Goal: Task Accomplishment & Management: Manage account settings

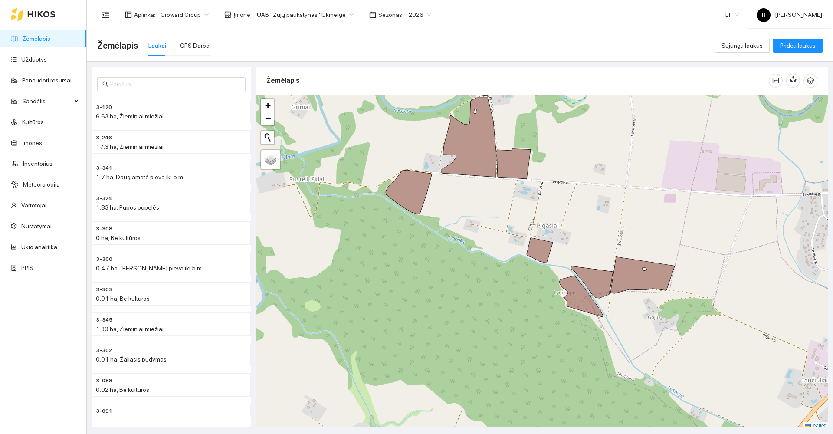
scroll to position [3, 0]
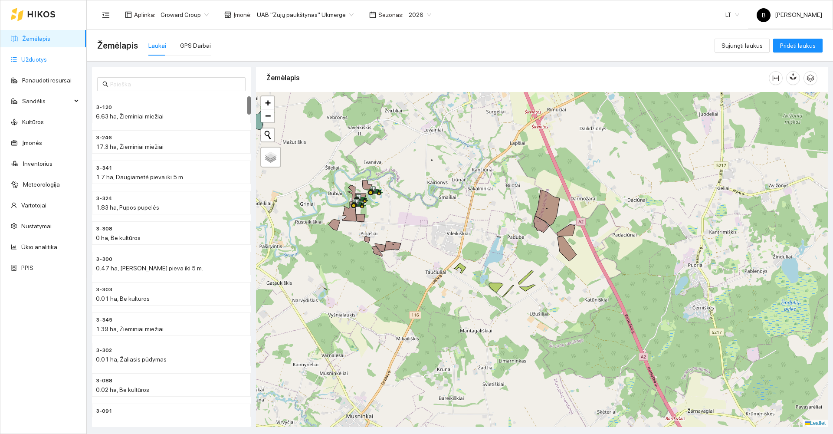
click at [31, 59] on link "Užduotys" at bounding box center [34, 59] width 26 height 7
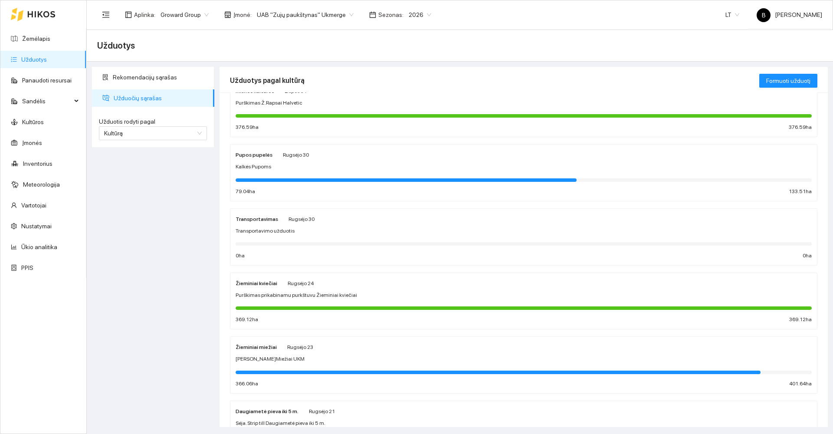
scroll to position [174, 0]
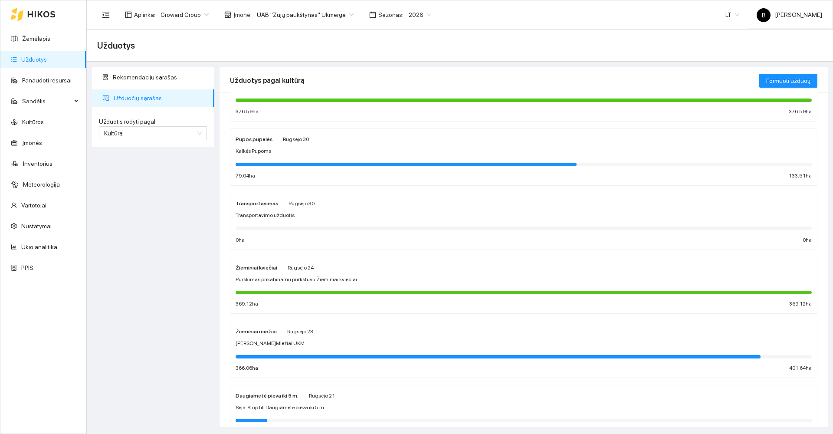
click at [359, 273] on div "Žieminiai kviečiai [PERSON_NAME] 24 Purškimas prikabinamu purkštuvu Žieminiai k…" at bounding box center [524, 286] width 576 height 46
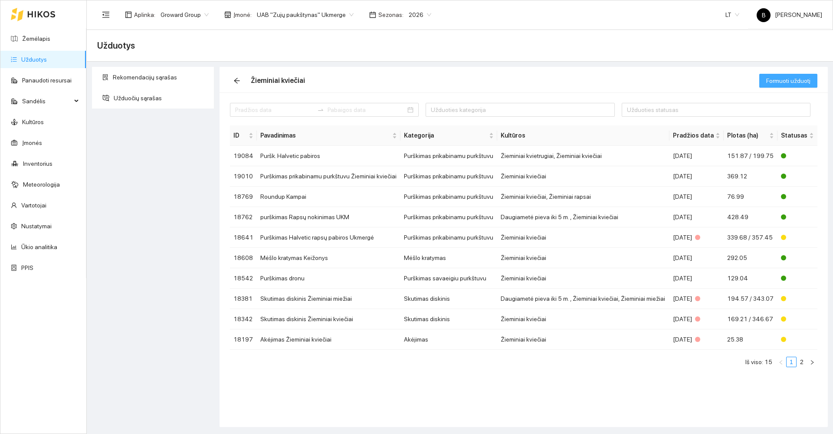
click at [781, 80] on span "Formuoti užduotį" at bounding box center [788, 81] width 44 height 10
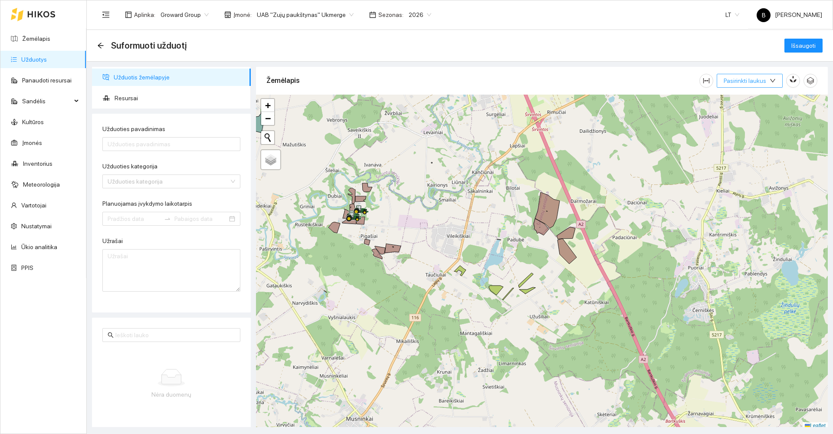
click at [753, 80] on span "Pasirinkti laukus" at bounding box center [745, 81] width 43 height 10
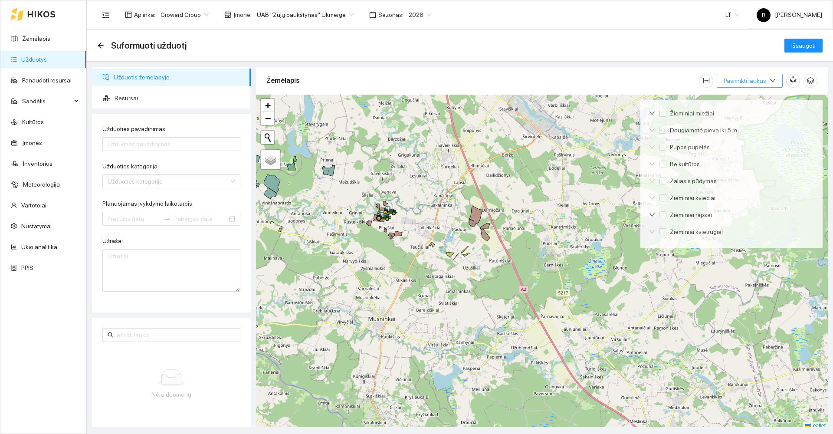
click at [743, 81] on span "Pasirinkti laukus" at bounding box center [745, 81] width 43 height 10
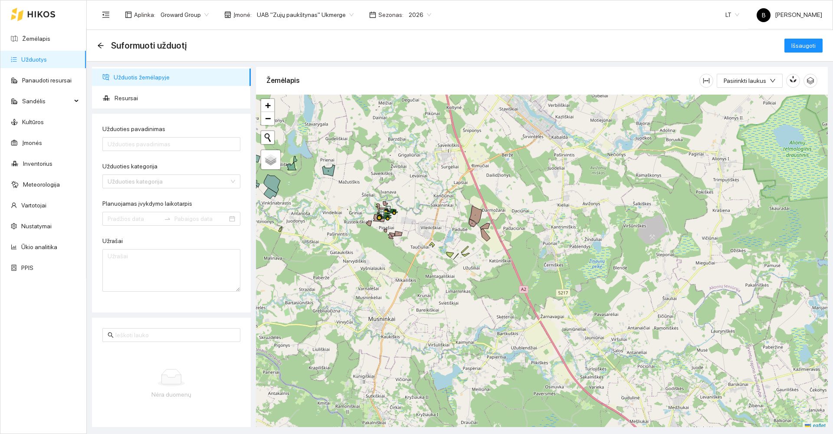
scroll to position [3, 0]
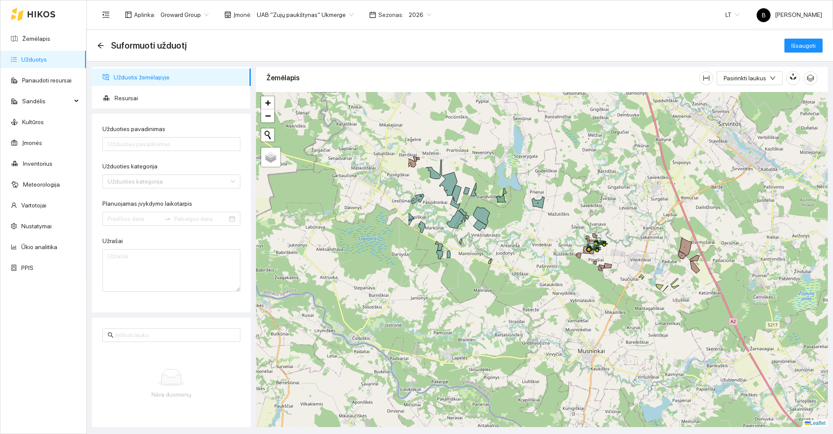
drag, startPoint x: 318, startPoint y: 203, endPoint x: 527, endPoint y: 238, distance: 212.0
click at [527, 238] on div at bounding box center [542, 259] width 572 height 335
click at [534, 202] on icon at bounding box center [538, 203] width 13 height 12
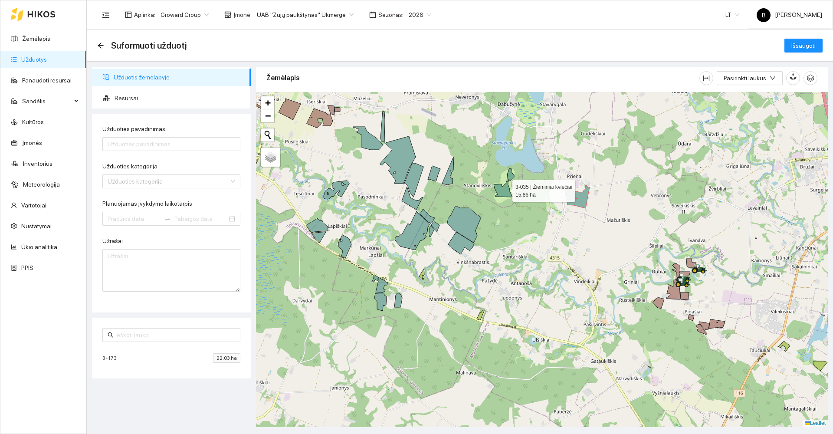
click at [505, 189] on icon at bounding box center [504, 182] width 20 height 29
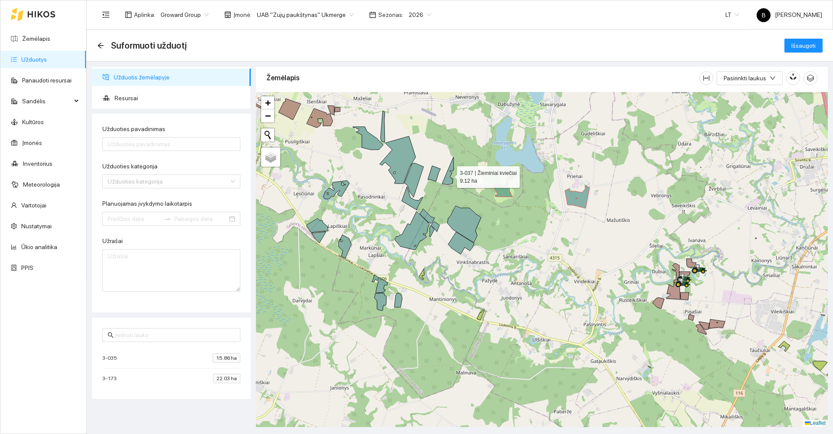
click at [447, 180] on icon at bounding box center [448, 171] width 12 height 28
click at [432, 177] on icon at bounding box center [434, 174] width 13 height 16
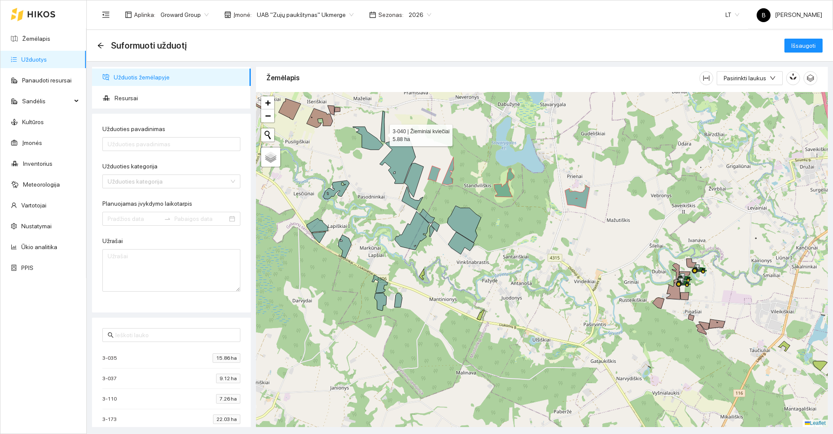
click at [382, 133] on icon at bounding box center [383, 126] width 4 height 31
click at [369, 145] on icon at bounding box center [368, 138] width 30 height 23
click at [399, 151] on icon at bounding box center [398, 159] width 36 height 47
click at [412, 181] on icon at bounding box center [413, 180] width 19 height 34
click at [337, 187] on icon at bounding box center [336, 190] width 26 height 19
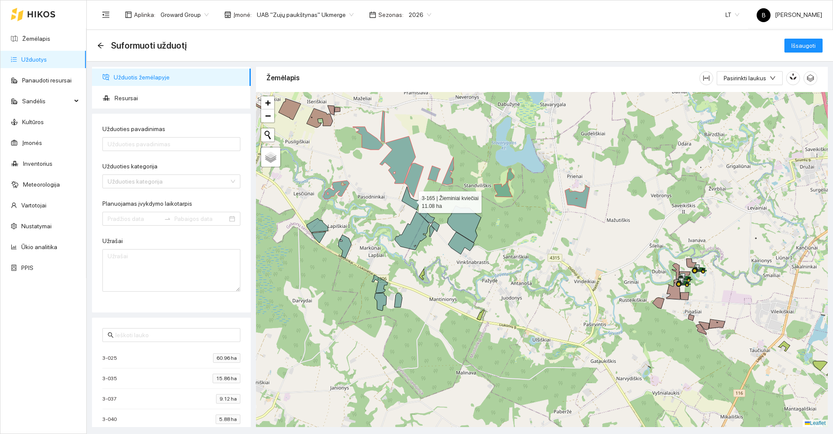
click at [412, 204] on icon at bounding box center [412, 198] width 21 height 23
click at [426, 216] on icon at bounding box center [427, 216] width 15 height 15
click at [436, 225] on icon at bounding box center [435, 227] width 8 height 10
click at [431, 232] on icon at bounding box center [431, 231] width 5 height 11
click at [418, 227] on icon at bounding box center [412, 230] width 35 height 39
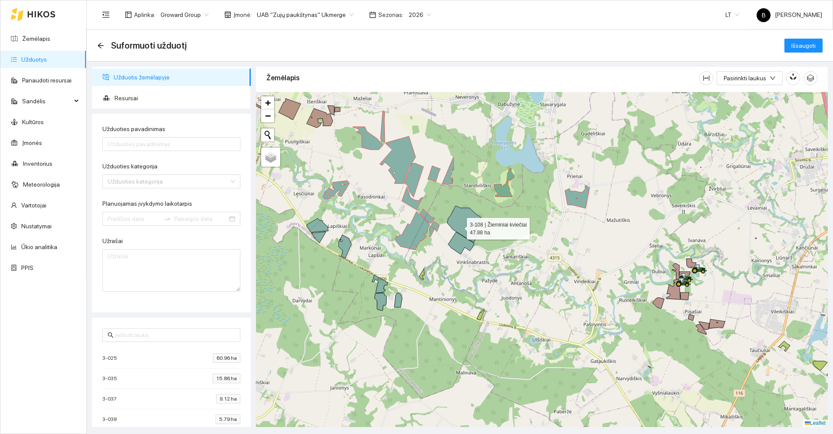
click at [459, 226] on icon at bounding box center [464, 224] width 34 height 37
click at [457, 240] on icon at bounding box center [461, 243] width 26 height 22
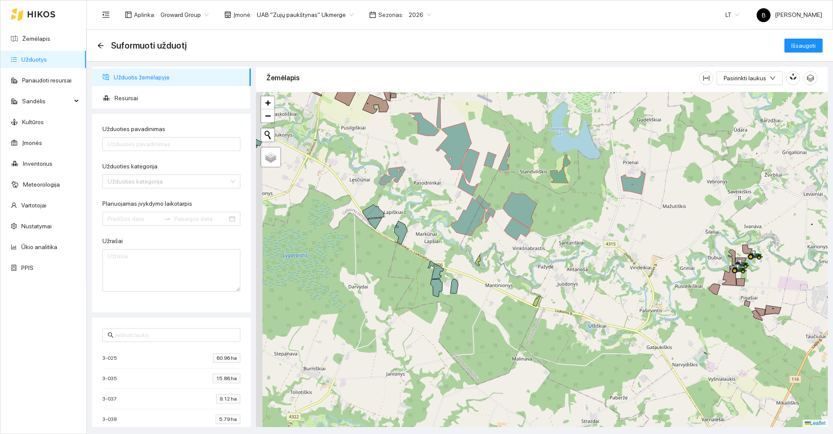
drag, startPoint x: 434, startPoint y: 259, endPoint x: 523, endPoint y: 233, distance: 92.6
click at [523, 233] on div at bounding box center [542, 259] width 572 height 335
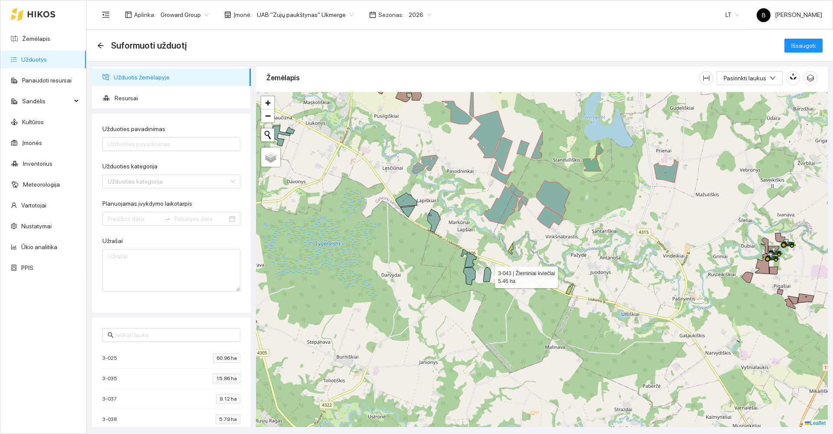
click at [486, 274] on icon at bounding box center [487, 274] width 8 height 14
click at [469, 275] on icon at bounding box center [470, 276] width 12 height 18
click at [470, 258] on icon at bounding box center [469, 258] width 16 height 18
click at [435, 223] on icon at bounding box center [433, 220] width 13 height 23
click at [409, 212] on icon at bounding box center [408, 211] width 14 height 11
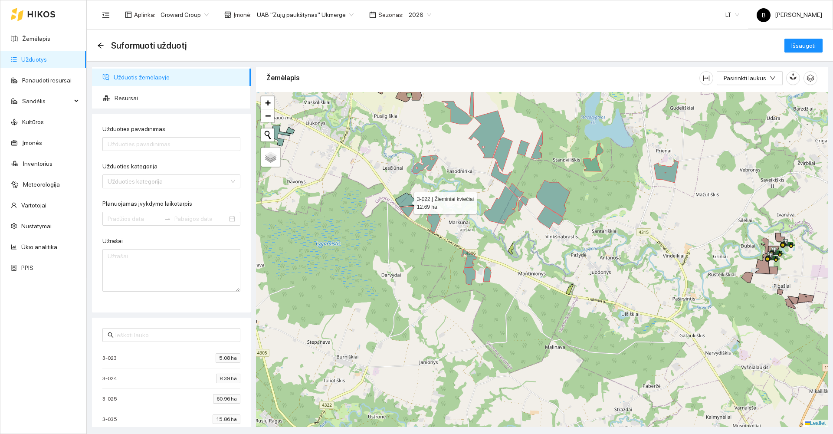
click at [404, 200] on icon at bounding box center [406, 200] width 21 height 14
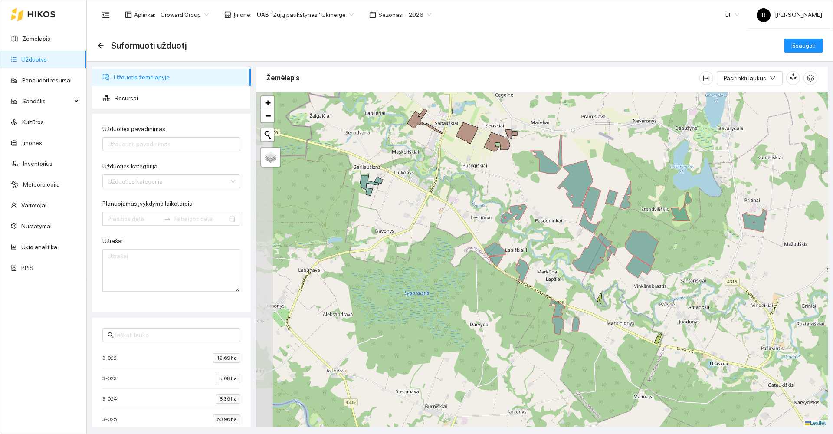
drag, startPoint x: 342, startPoint y: 204, endPoint x: 431, endPoint y: 253, distance: 101.4
click at [431, 253] on div at bounding box center [542, 259] width 572 height 335
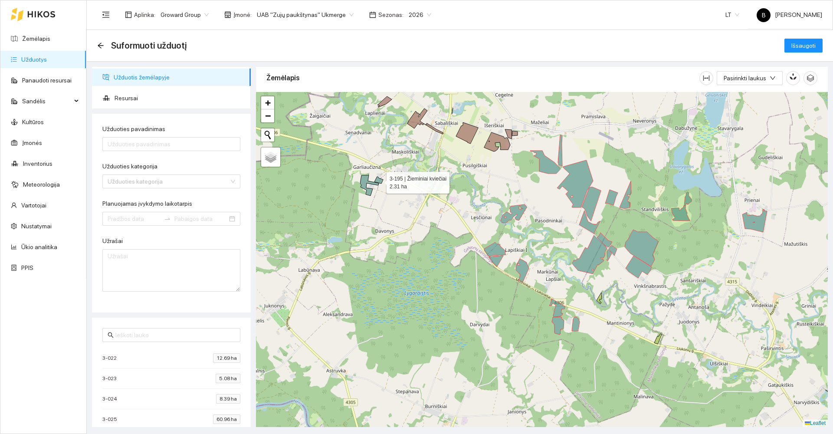
click at [379, 179] on icon at bounding box center [379, 180] width 9 height 7
click at [365, 181] on icon at bounding box center [369, 185] width 19 height 21
click at [185, 145] on input "Užduoties pavadinimas" at bounding box center [171, 144] width 138 height 14
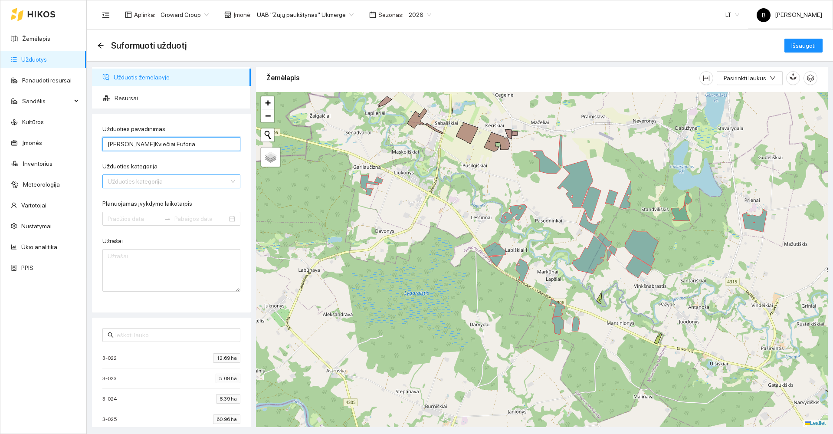
type input "[PERSON_NAME]Kviečiai Euforia"
click at [222, 184] on input "Užduoties kategorija" at bounding box center [169, 181] width 122 height 13
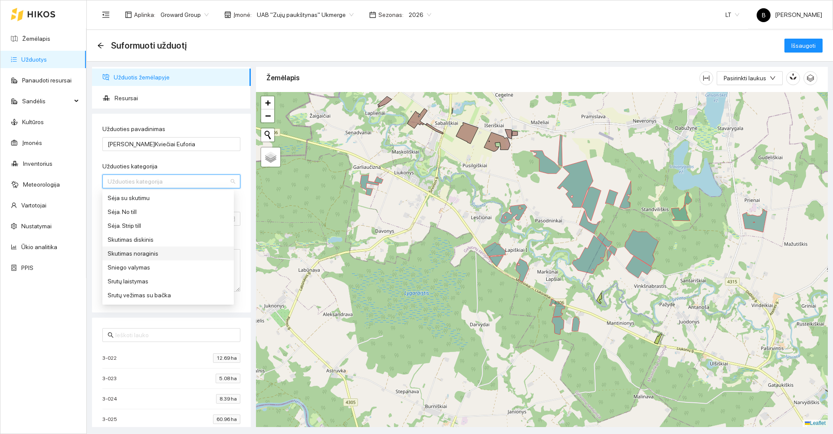
scroll to position [391, 0]
click at [140, 210] on div "Sėja. Strip till" at bounding box center [168, 211] width 121 height 10
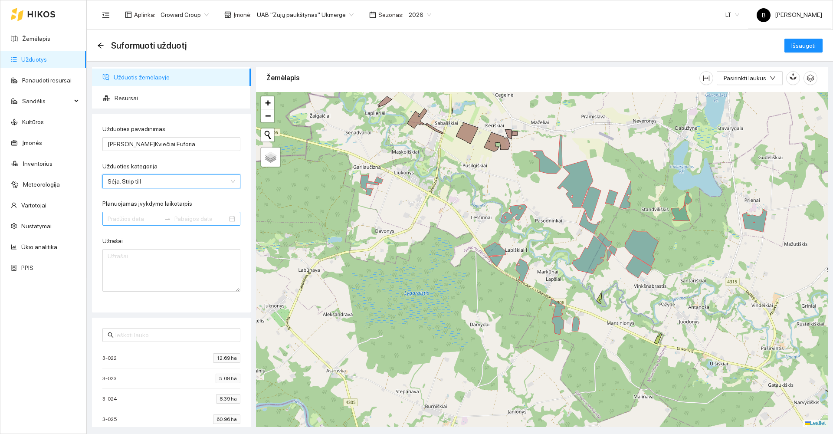
click at [136, 219] on input "Planuojamas įvykdymo laikotarpis" at bounding box center [134, 219] width 53 height 10
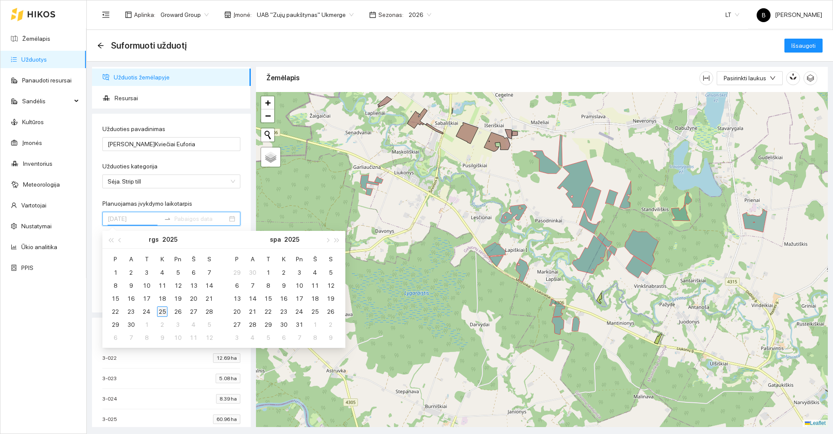
type input "[DATE]"
click at [162, 311] on div "25" at bounding box center [162, 311] width 10 height 10
type input "[DATE]"
click at [132, 325] on div "30" at bounding box center [131, 324] width 10 height 10
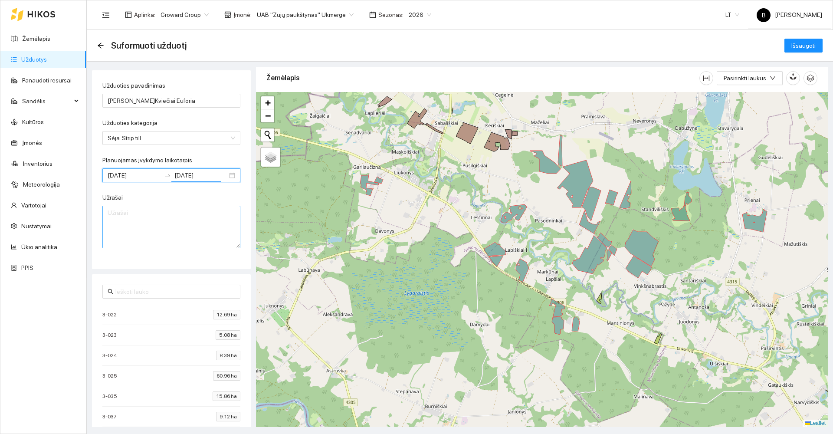
scroll to position [0, 0]
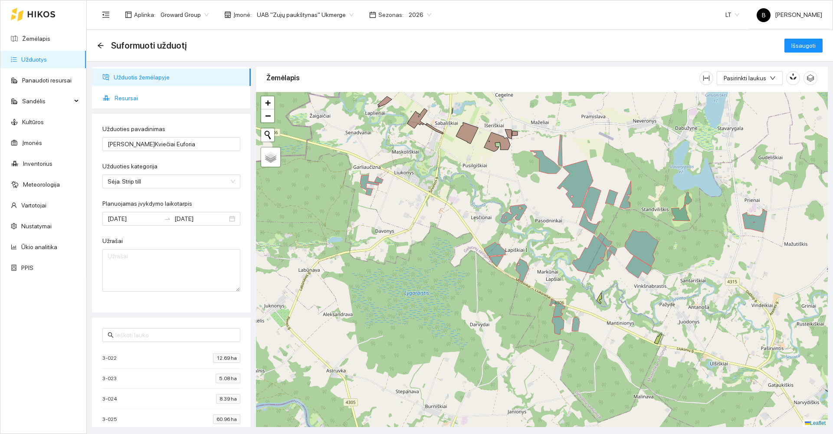
click at [125, 98] on span "Resursai" at bounding box center [179, 97] width 129 height 17
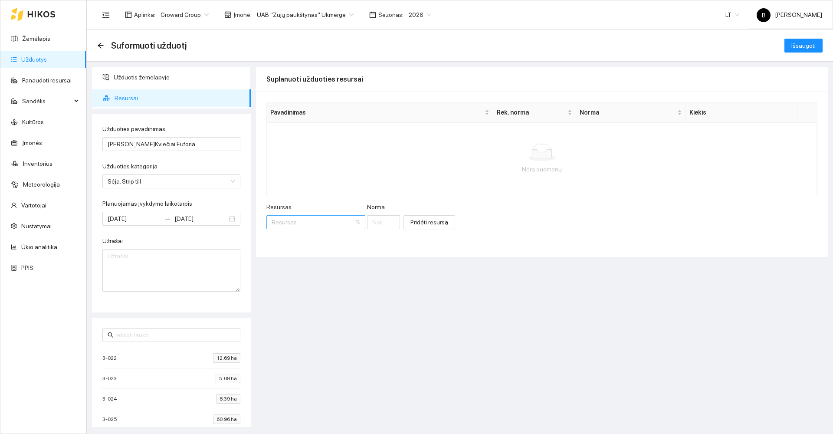
click at [313, 224] on input "Resursas" at bounding box center [313, 222] width 82 height 13
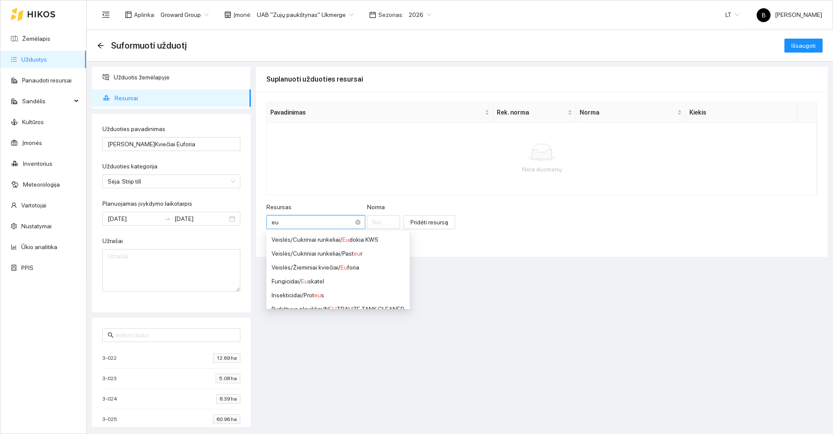
type input "euf"
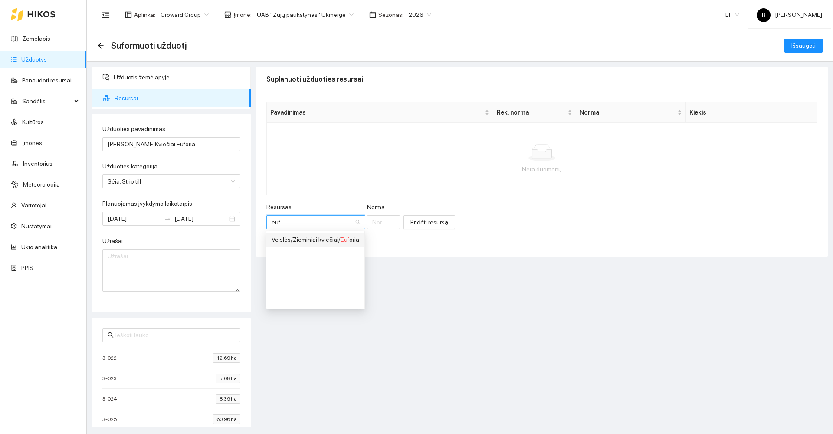
click at [351, 240] on div "Veislės / Žieminiai kviečiai / Euf oria" at bounding box center [316, 240] width 88 height 10
type input "1"
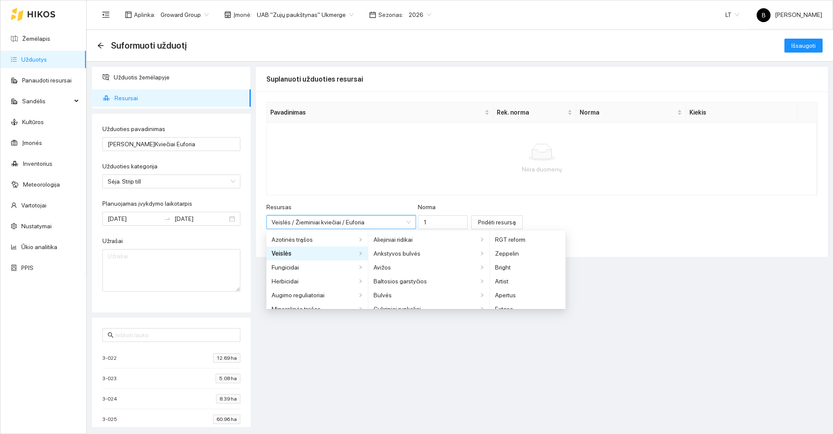
scroll to position [396, 0]
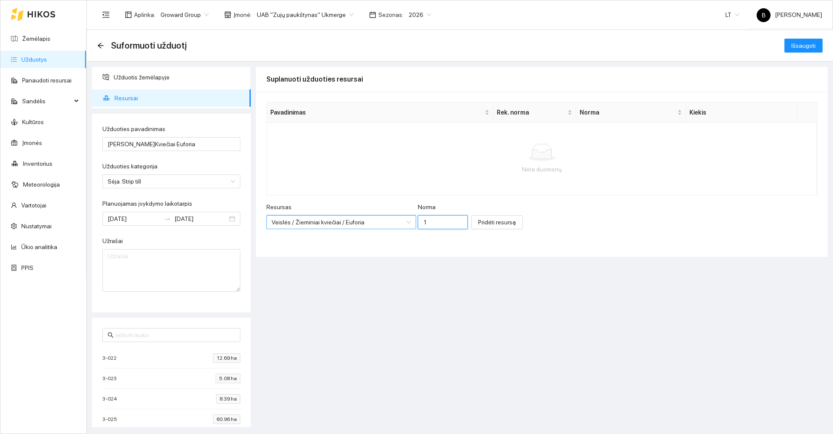
click at [418, 222] on input "1" at bounding box center [443, 222] width 50 height 14
type input "210"
click at [478, 223] on span "Pridėti resursą" at bounding box center [497, 222] width 38 height 10
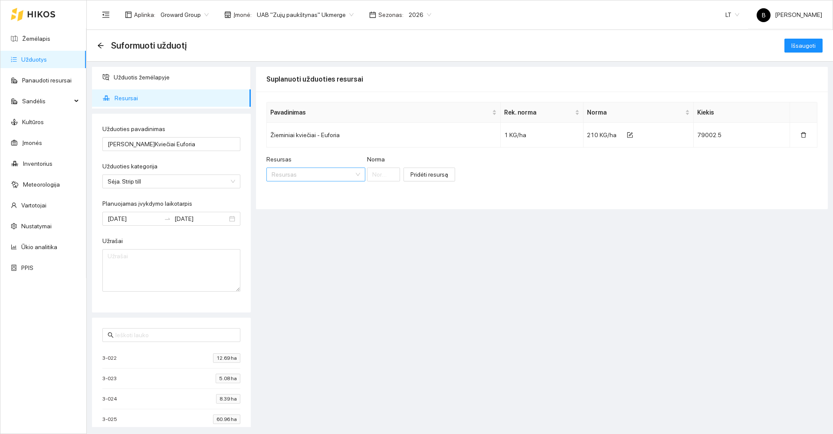
click at [291, 176] on input "Resursas" at bounding box center [313, 174] width 82 height 13
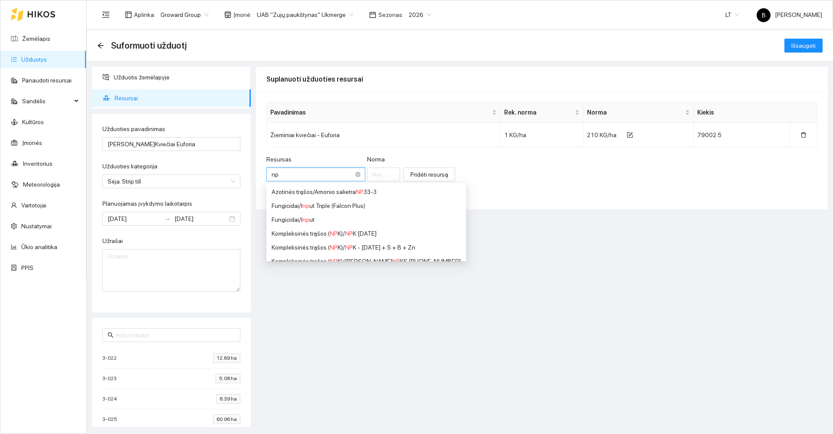
type input "npk"
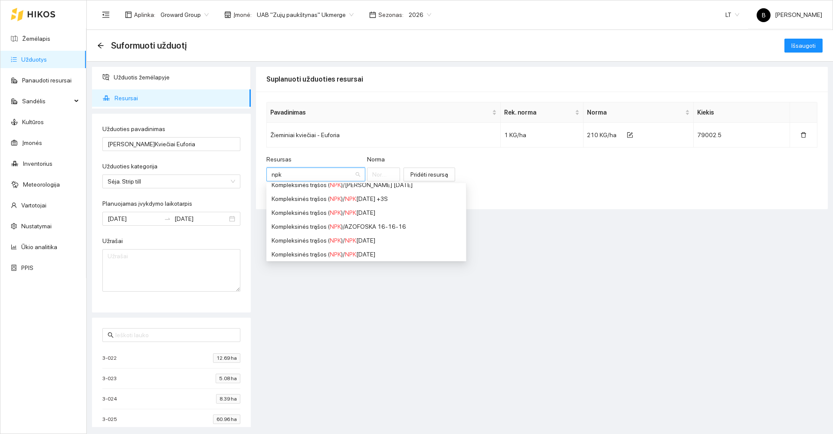
scroll to position [174, 0]
click at [372, 238] on div "Kompleksinės trąšos ( NPK ) / NPK [DATE]" at bounding box center [366, 241] width 189 height 10
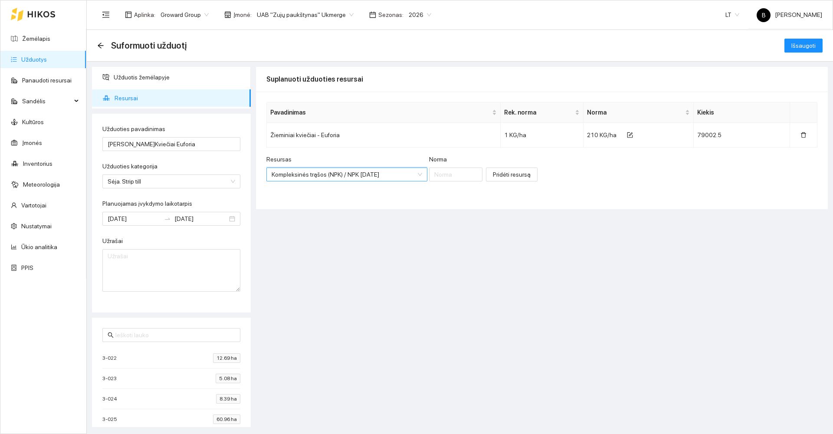
scroll to position [160, 0]
click at [449, 178] on input "Norma" at bounding box center [456, 175] width 54 height 14
type input "50"
click at [503, 176] on span "Pridėti resursą" at bounding box center [512, 175] width 38 height 10
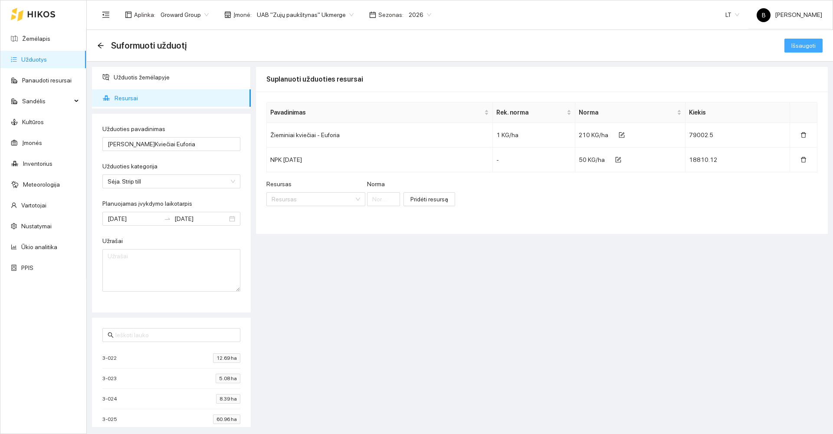
click at [800, 44] on span "Išsaugoti" at bounding box center [804, 46] width 24 height 10
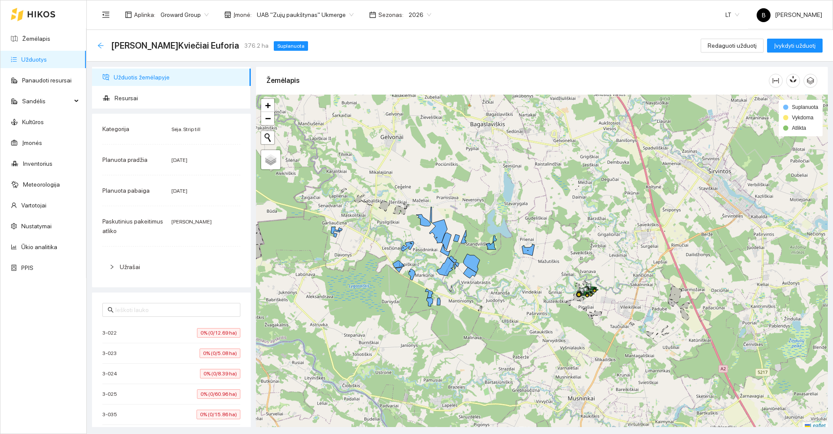
click at [102, 46] on icon "arrow-left" at bounding box center [100, 45] width 7 height 7
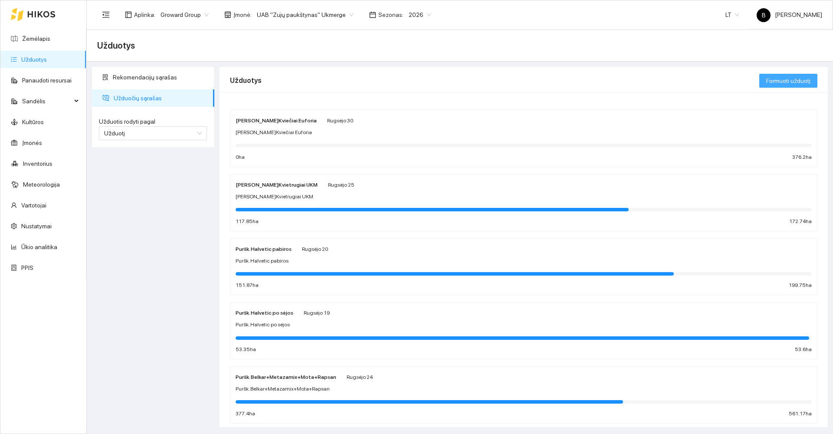
click at [785, 78] on span "Formuoti užduotį" at bounding box center [788, 81] width 44 height 10
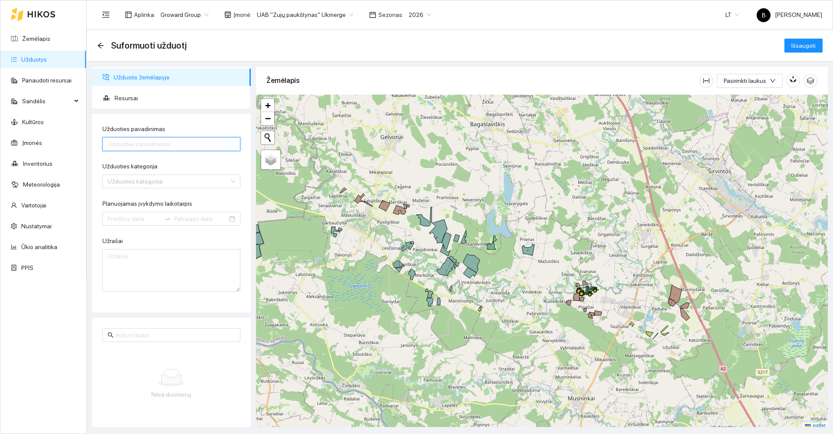
click at [162, 144] on input "Užduoties pavadinimas" at bounding box center [171, 144] width 138 height 14
type input "[PERSON_NAME]Kviečiai Artist"
click at [178, 182] on input "Užduoties kategorija" at bounding box center [169, 181] width 122 height 13
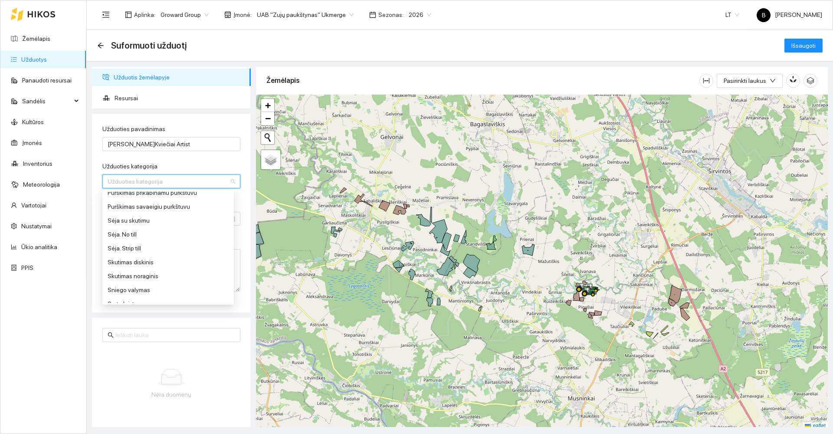
scroll to position [391, 0]
click at [140, 214] on div "Sėja. Strip till" at bounding box center [168, 211] width 121 height 10
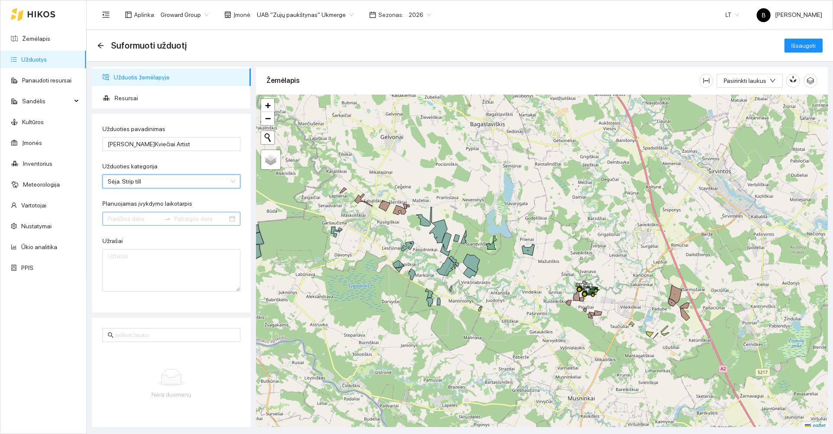
click at [133, 218] on input "Planuojamas įvykdymo laikotarpis" at bounding box center [134, 219] width 53 height 10
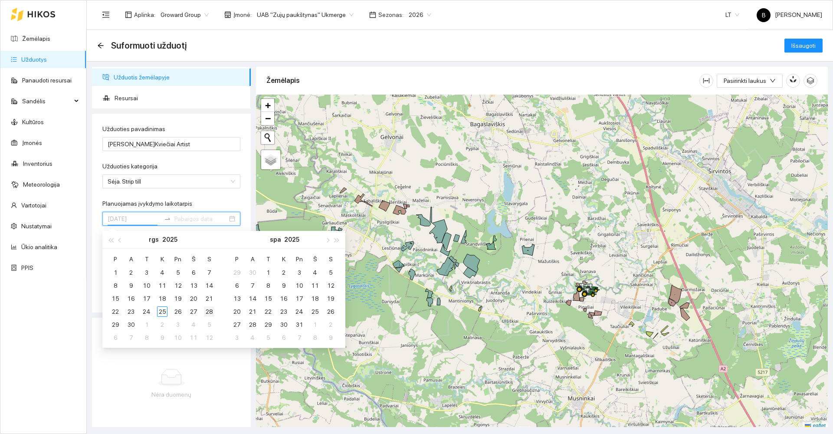
type input "[DATE]"
click at [208, 314] on div "28" at bounding box center [209, 311] width 10 height 10
click at [300, 272] on div "3" at bounding box center [299, 272] width 10 height 10
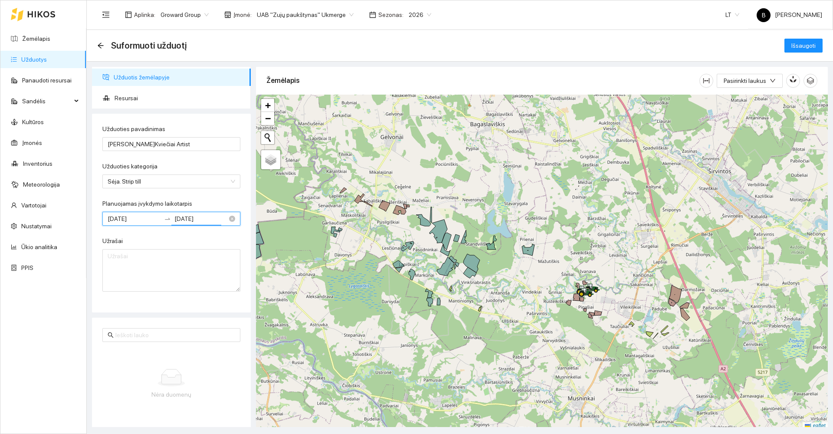
click at [146, 218] on input "[DATE]" at bounding box center [134, 219] width 53 height 10
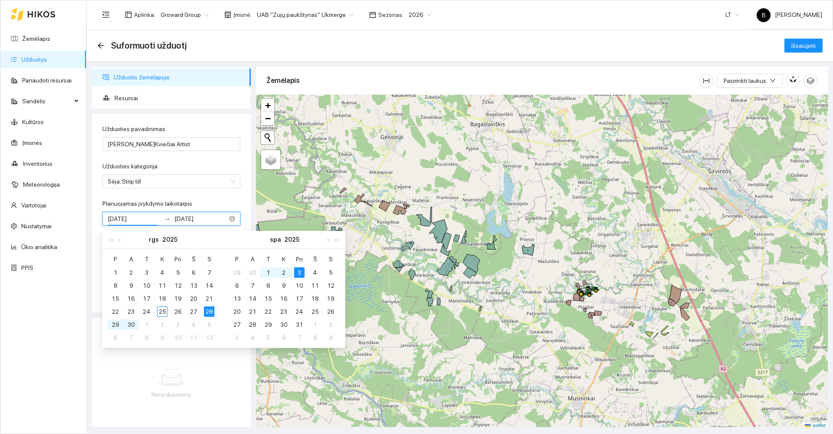
click at [210, 217] on input "[DATE]" at bounding box center [200, 219] width 53 height 10
type input "[DATE]"
click at [317, 275] on div "4" at bounding box center [315, 272] width 10 height 10
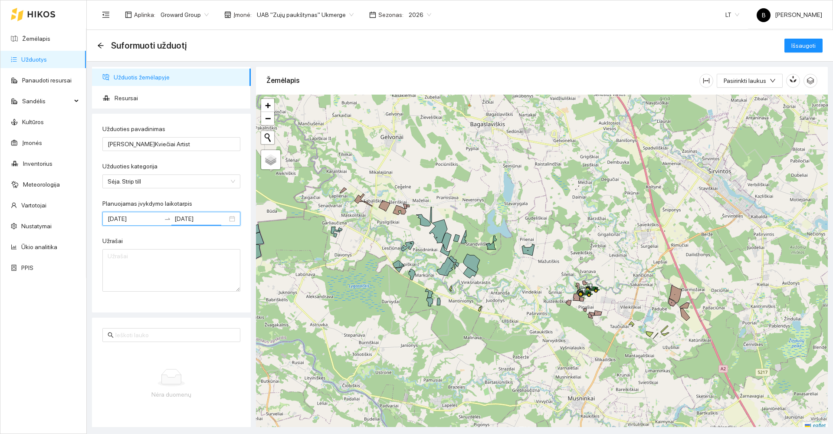
scroll to position [3, 0]
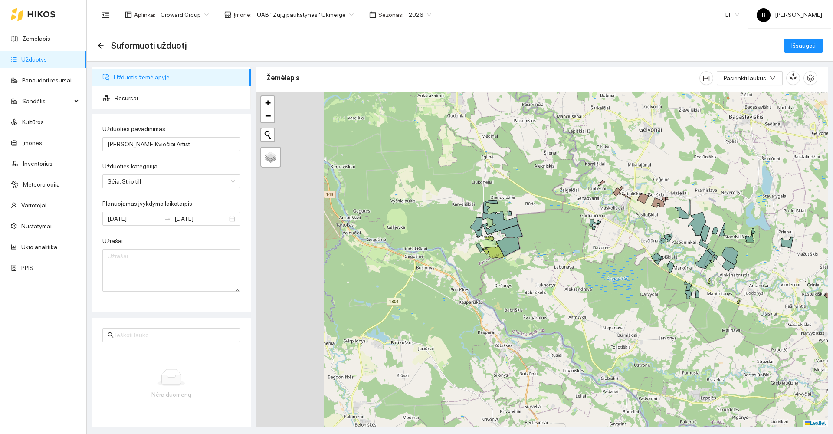
drag, startPoint x: 347, startPoint y: 297, endPoint x: 537, endPoint y: 280, distance: 190.9
click at [556, 281] on div at bounding box center [542, 259] width 572 height 335
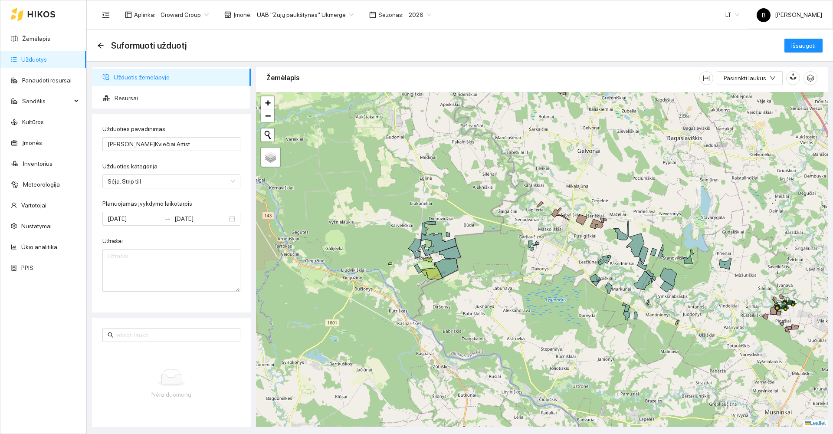
drag, startPoint x: 414, startPoint y: 273, endPoint x: 302, endPoint y: 303, distance: 116.3
click at [302, 303] on div at bounding box center [542, 259] width 572 height 335
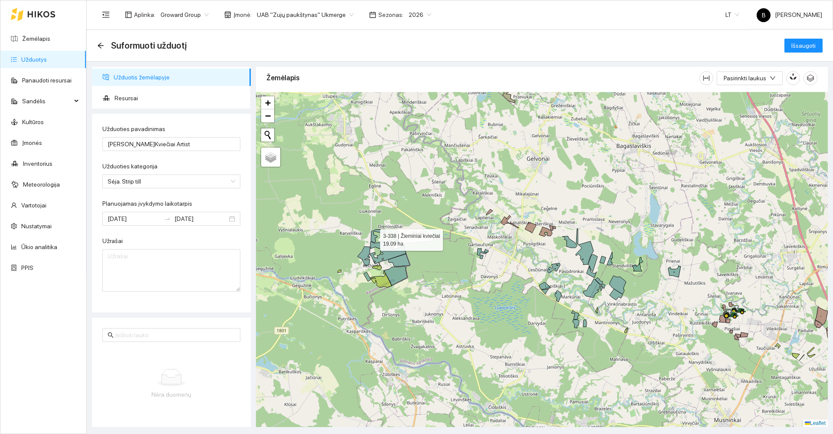
click at [372, 238] on icon at bounding box center [378, 235] width 14 height 13
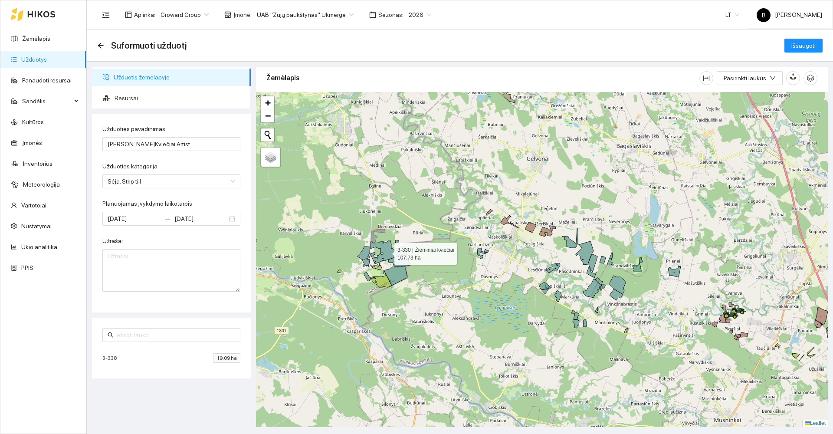
click at [381, 247] on icon at bounding box center [388, 252] width 36 height 23
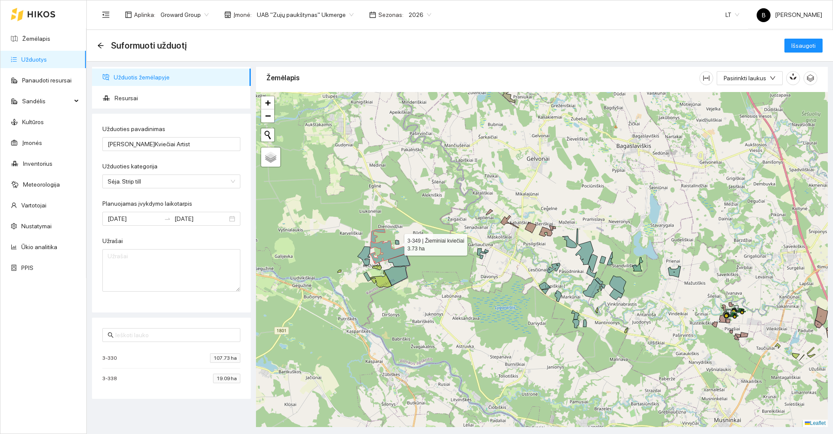
click at [397, 243] on icon at bounding box center [397, 242] width 4 height 4
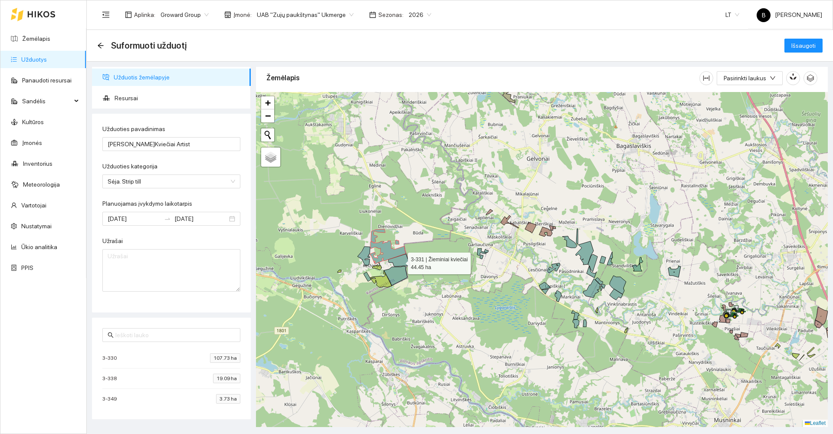
drag, startPoint x: 399, startPoint y: 261, endPoint x: 405, endPoint y: 267, distance: 8.9
click at [399, 261] on icon at bounding box center [399, 260] width 22 height 13
click at [392, 276] on icon at bounding box center [395, 276] width 23 height 20
click at [366, 274] on icon at bounding box center [367, 276] width 7 height 9
click at [362, 253] on icon at bounding box center [364, 257] width 13 height 20
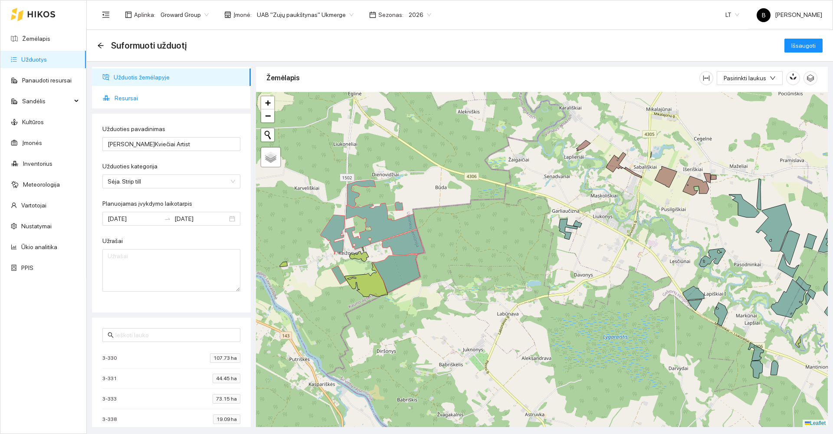
click at [121, 97] on span "Resursai" at bounding box center [179, 97] width 129 height 17
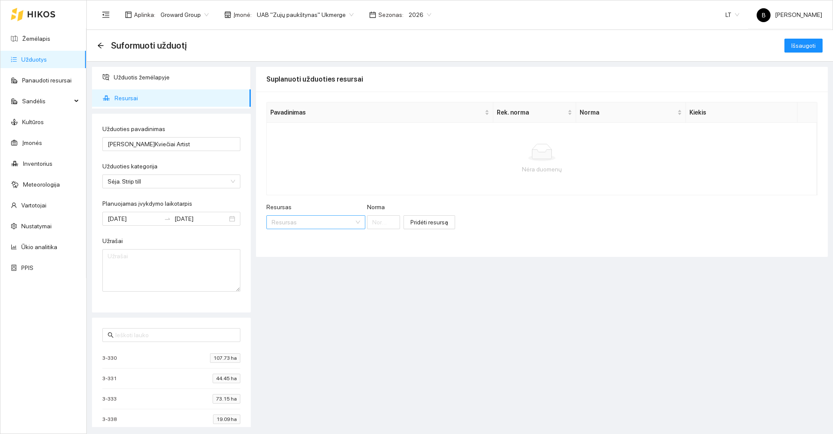
click at [310, 220] on input "Resursas" at bounding box center [313, 222] width 82 height 13
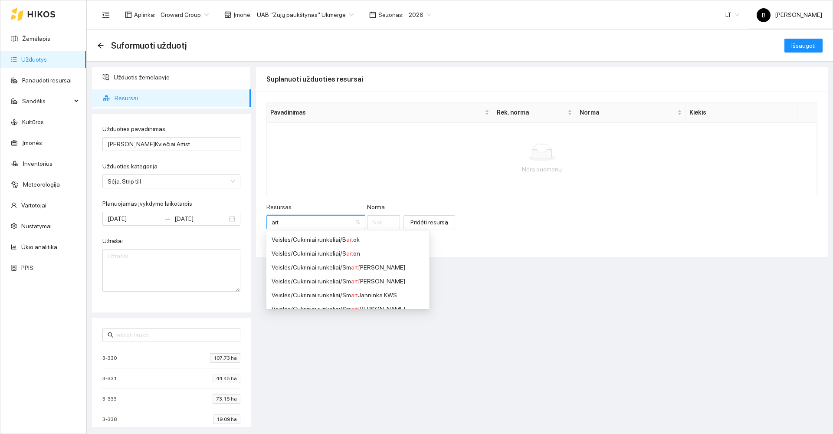
type input "arti"
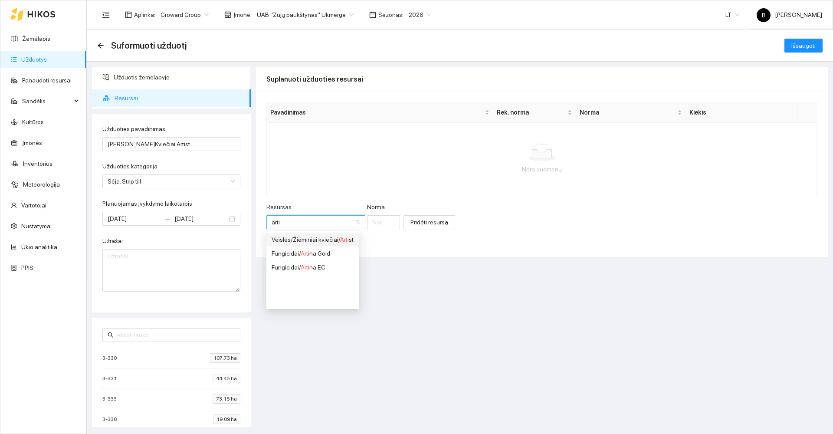
click at [334, 240] on div "Veislės / Žieminiai kviečiai / Arti st" at bounding box center [313, 240] width 82 height 10
type input "1"
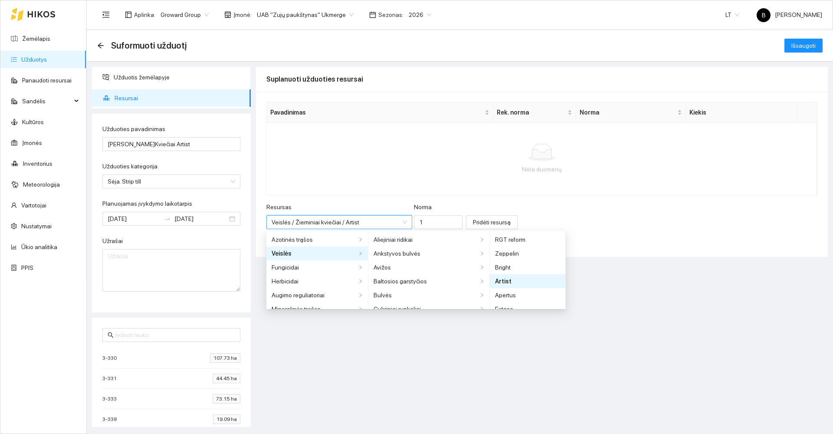
scroll to position [326, 0]
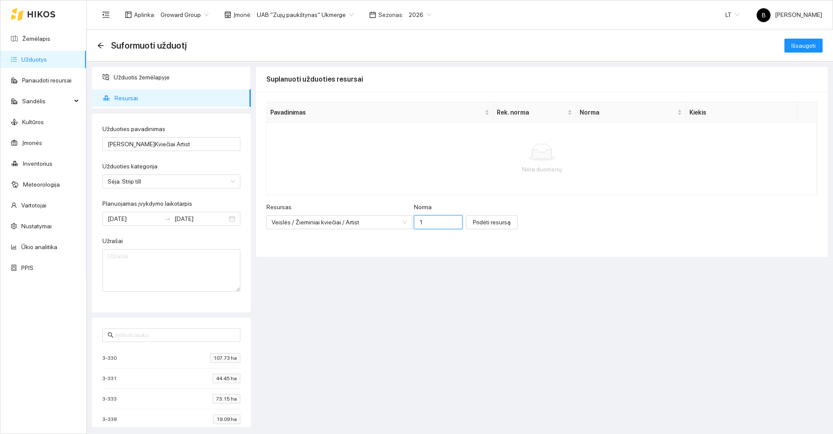
click at [420, 220] on input "1" at bounding box center [438, 222] width 49 height 14
type input "220"
click at [482, 225] on span "Pridėti resursą" at bounding box center [492, 222] width 38 height 10
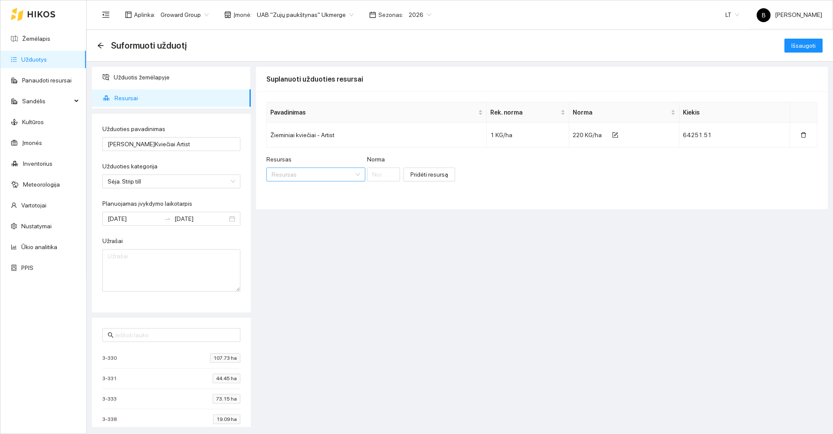
click at [303, 173] on input "Resursas" at bounding box center [313, 174] width 82 height 13
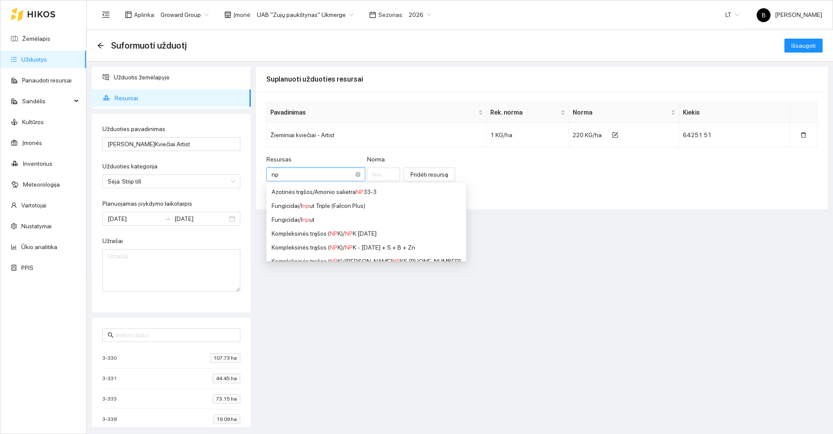
type input "npk"
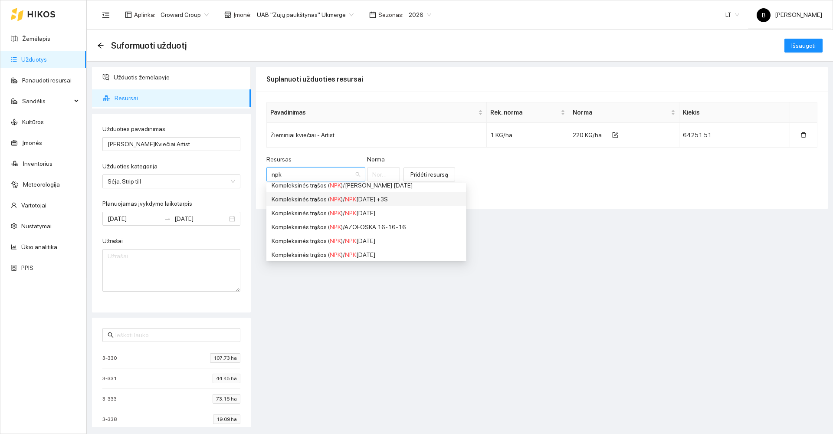
scroll to position [174, 0]
click at [371, 239] on div "Kompleksinės trąšos ( NPK ) / NPK [DATE]" at bounding box center [366, 241] width 189 height 10
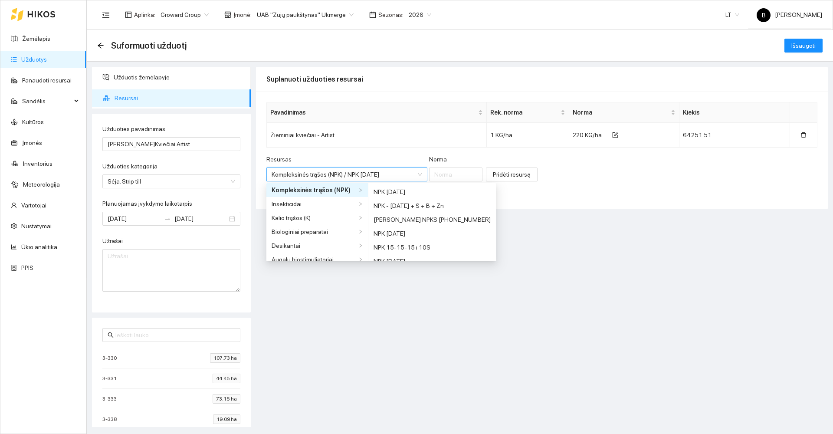
scroll to position [160, 0]
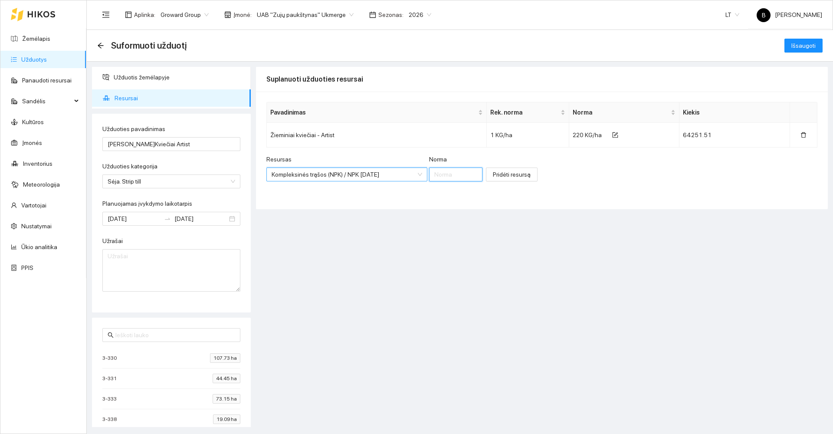
click at [442, 175] on input "Norma" at bounding box center [456, 175] width 54 height 14
type input "50"
click at [510, 177] on span "Pridėti resursą" at bounding box center [512, 175] width 38 height 10
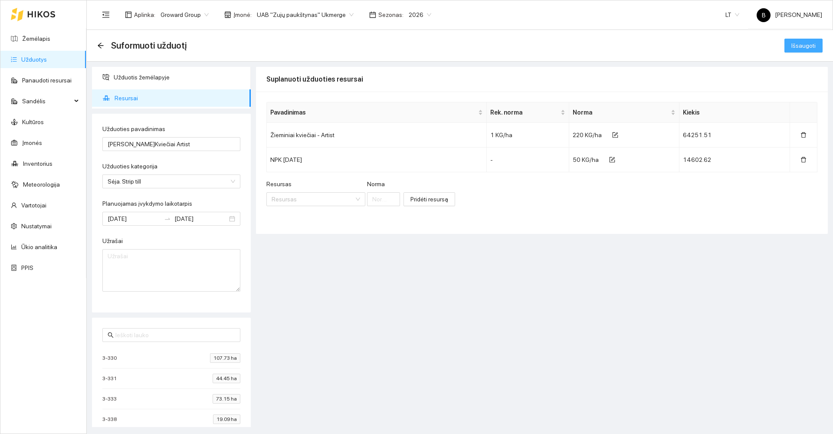
click at [807, 44] on span "Išsaugoti" at bounding box center [804, 46] width 24 height 10
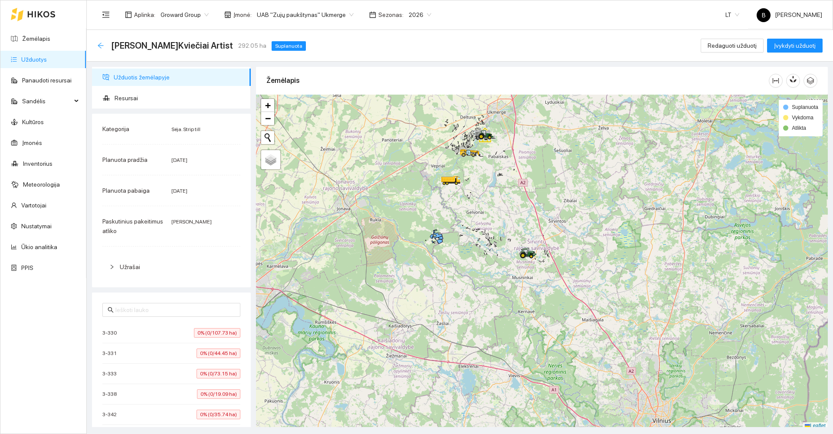
click at [100, 46] on icon "arrow-left" at bounding box center [100, 45] width 7 height 7
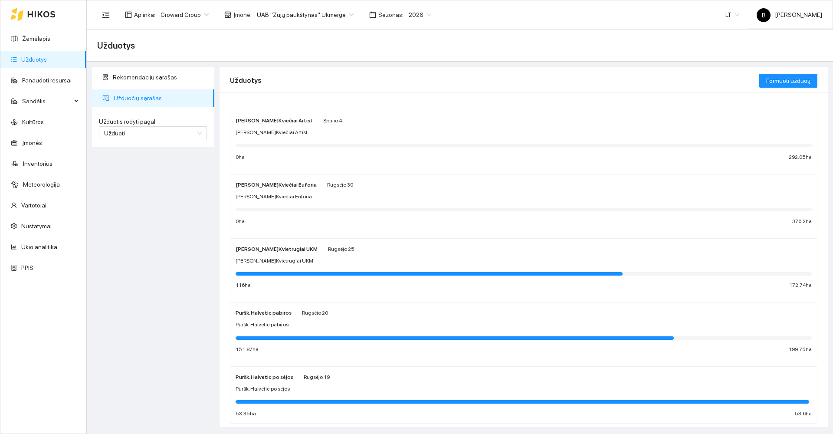
click at [414, 257] on div "[PERSON_NAME]Kvietrugiai UKM" at bounding box center [524, 261] width 576 height 8
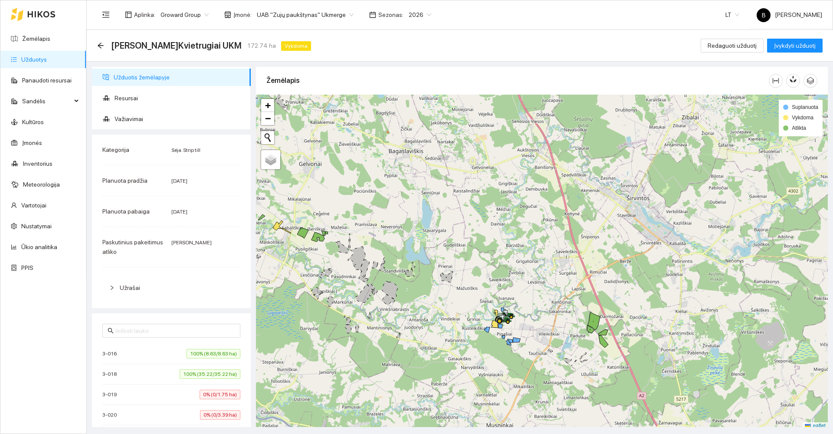
scroll to position [3, 0]
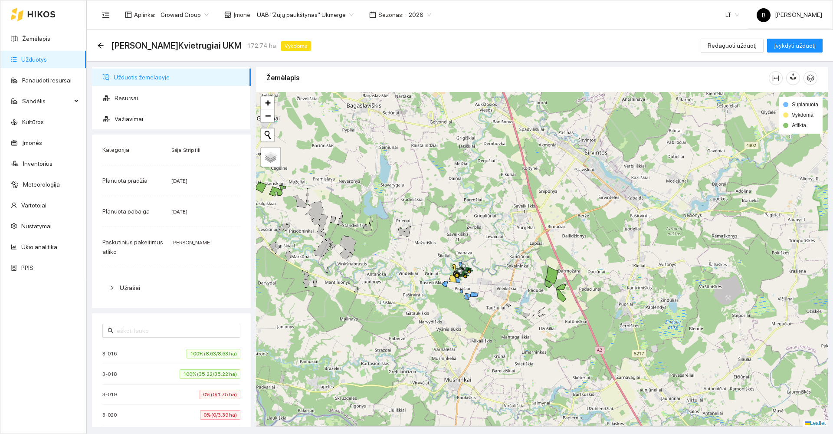
drag, startPoint x: 495, startPoint y: 247, endPoint x: 476, endPoint y: 234, distance: 22.9
click at [476, 234] on div at bounding box center [542, 259] width 572 height 335
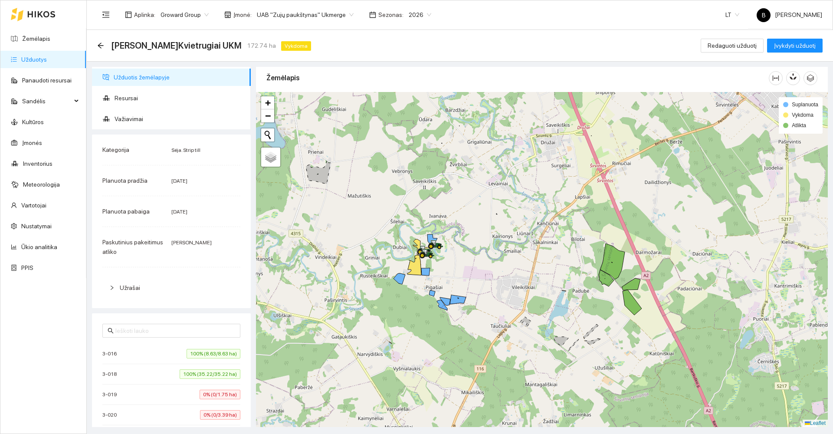
drag, startPoint x: 478, startPoint y: 247, endPoint x: 455, endPoint y: 198, distance: 53.6
click at [463, 207] on div at bounding box center [542, 259] width 572 height 335
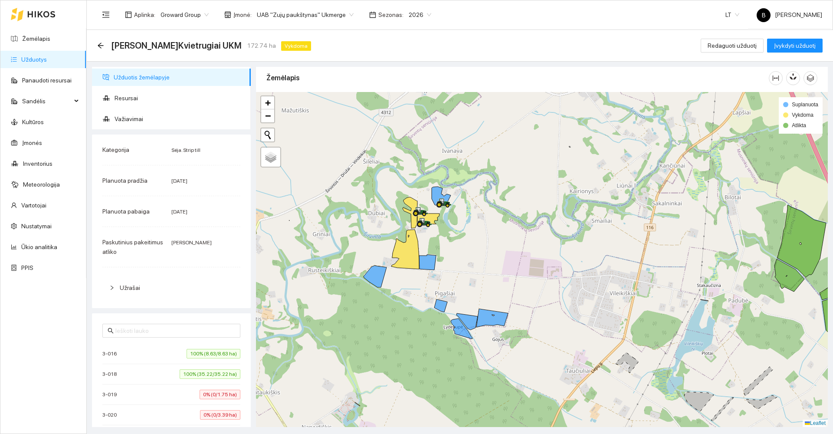
drag, startPoint x: 469, startPoint y: 238, endPoint x: 483, endPoint y: 241, distance: 14.3
click at [483, 241] on div at bounding box center [542, 259] width 572 height 335
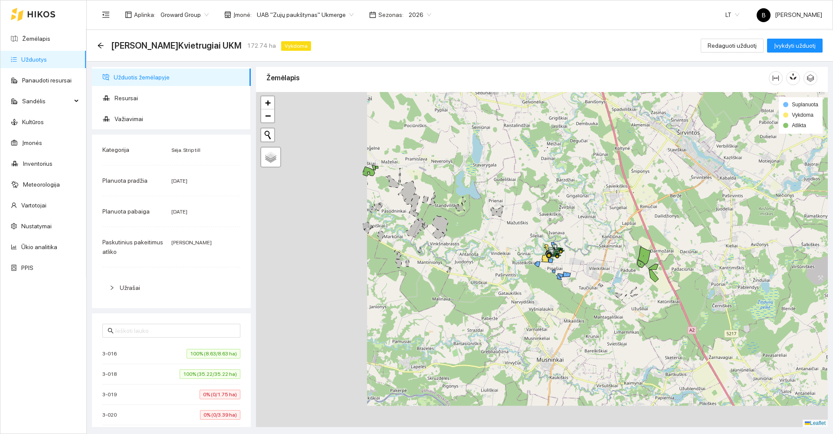
drag, startPoint x: 300, startPoint y: 331, endPoint x: 487, endPoint y: 283, distance: 192.9
click at [487, 283] on div at bounding box center [542, 259] width 572 height 335
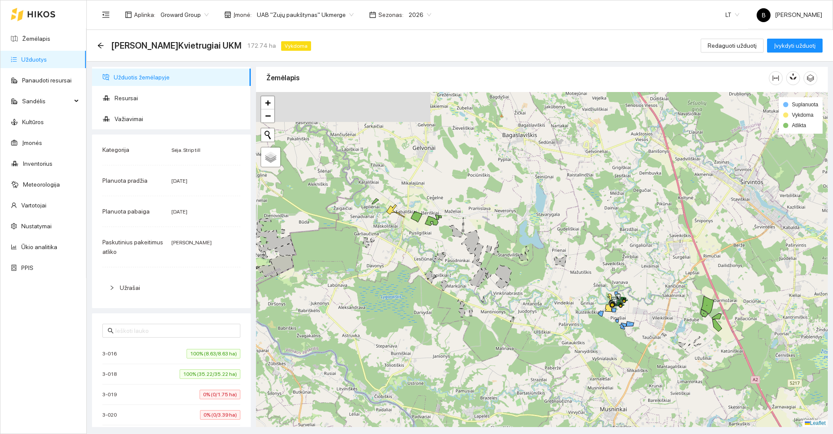
drag, startPoint x: 384, startPoint y: 260, endPoint x: 429, endPoint y: 321, distance: 75.7
click at [429, 321] on div at bounding box center [542, 259] width 572 height 335
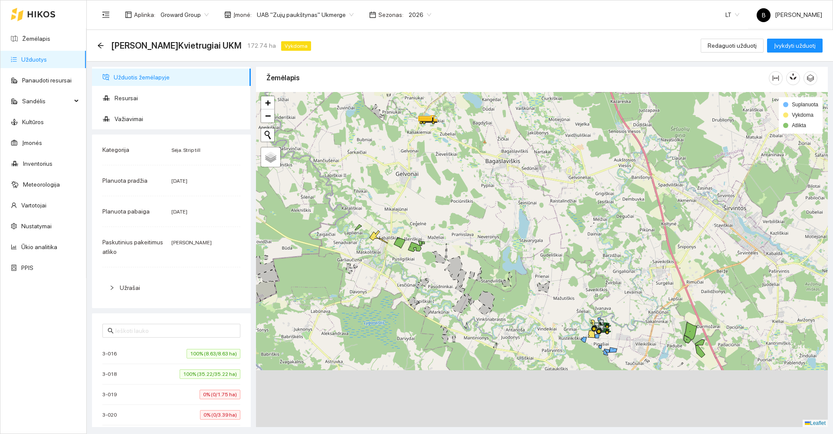
drag, startPoint x: 529, startPoint y: 319, endPoint x: 476, endPoint y: 255, distance: 83.0
click at [466, 247] on div at bounding box center [542, 259] width 572 height 335
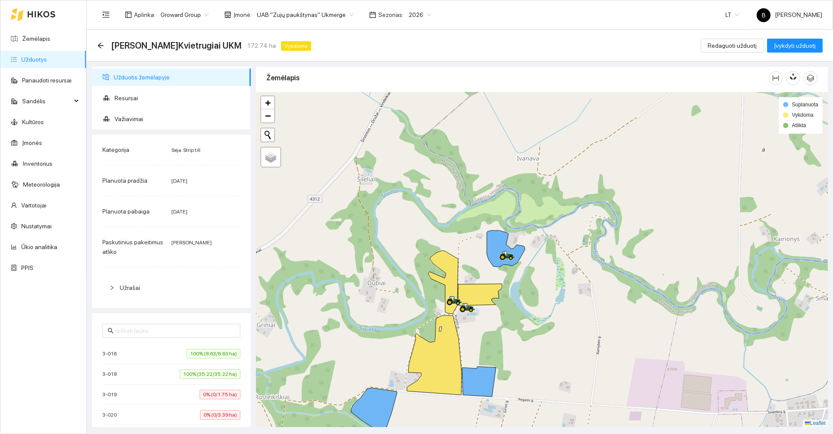
drag, startPoint x: 539, startPoint y: 319, endPoint x: 592, endPoint y: 266, distance: 75.2
click at [604, 264] on div at bounding box center [542, 259] width 572 height 335
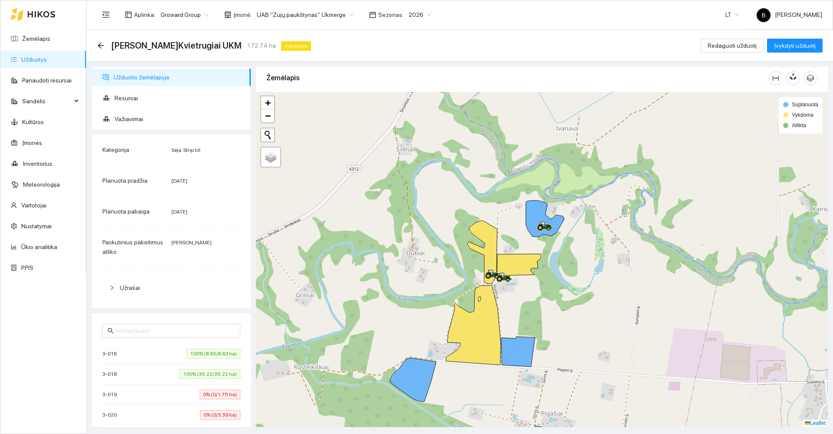
click at [105, 41] on div "[PERSON_NAME]Kvietrugiai UKM 172.74 ha Vykdoma" at bounding box center [205, 46] width 217 height 14
click at [103, 44] on icon "arrow-left" at bounding box center [100, 45] width 7 height 7
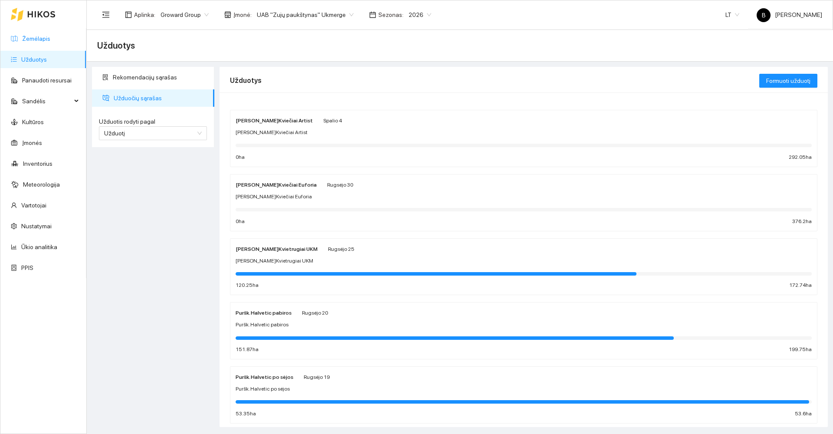
click at [26, 38] on link "Žemėlapis" at bounding box center [36, 38] width 28 height 7
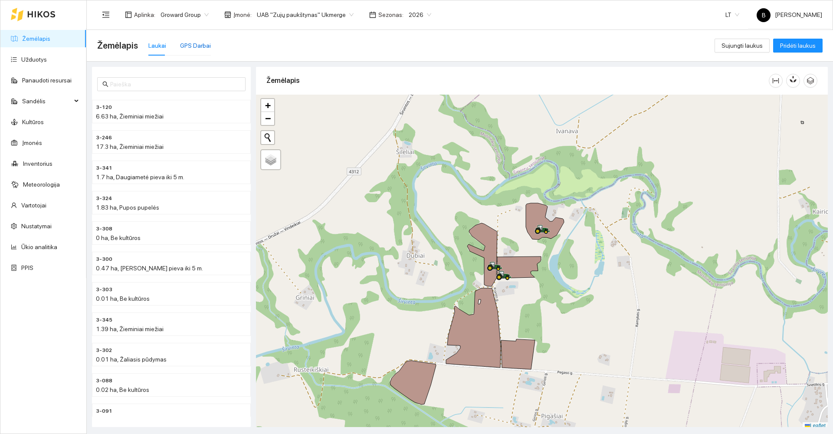
click at [189, 46] on div "GPS Darbai" at bounding box center [195, 46] width 31 height 10
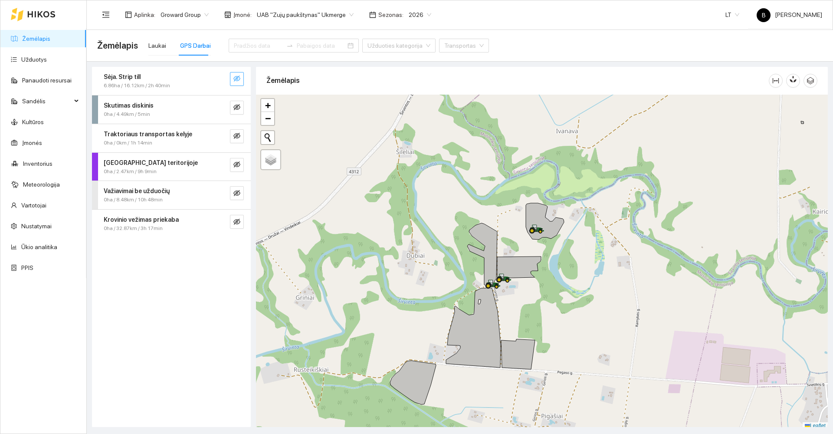
click at [236, 74] on button "button" at bounding box center [237, 79] width 14 height 14
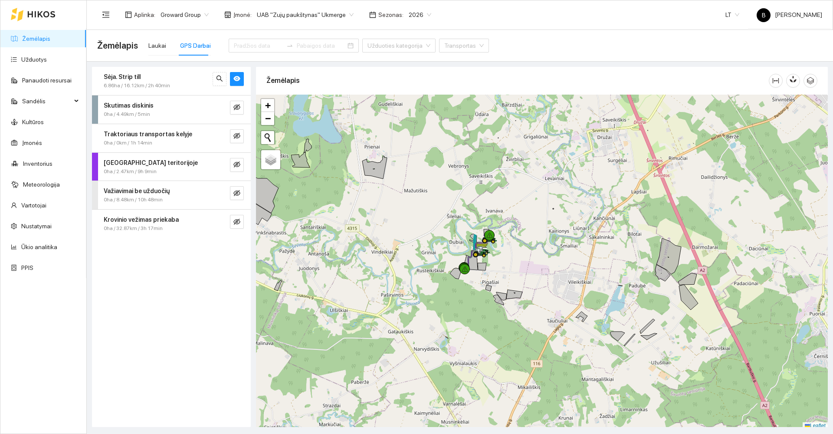
scroll to position [3, 0]
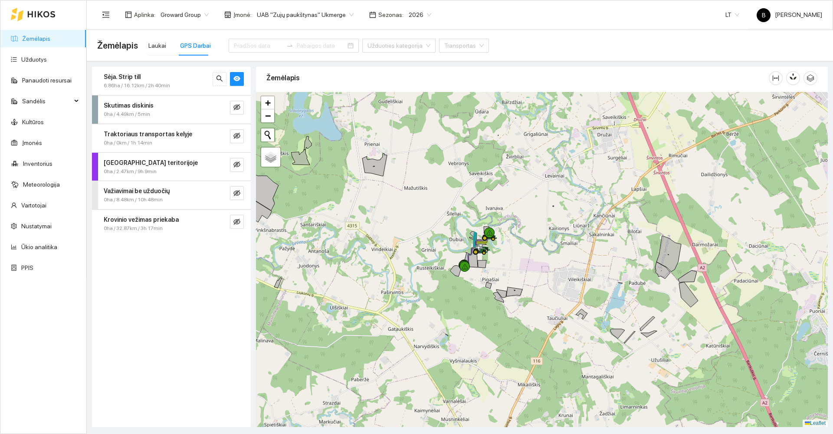
drag, startPoint x: 400, startPoint y: 259, endPoint x: 508, endPoint y: 209, distance: 119.2
click at [508, 209] on div at bounding box center [542, 259] width 572 height 335
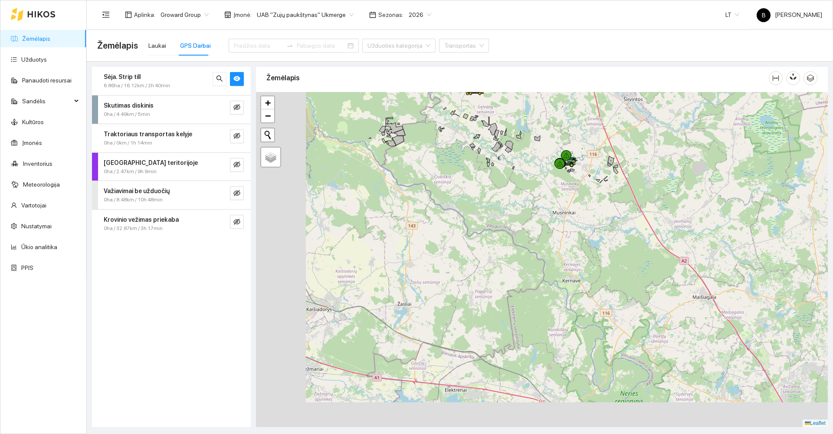
drag, startPoint x: 401, startPoint y: 258, endPoint x: 505, endPoint y: 179, distance: 130.5
click at [505, 180] on div at bounding box center [542, 259] width 572 height 335
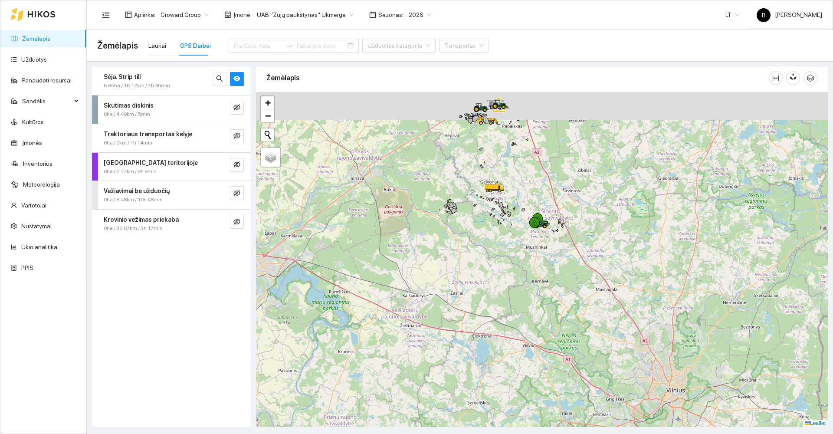
drag, startPoint x: 483, startPoint y: 224, endPoint x: 480, endPoint y: 231, distance: 7.6
click at [481, 232] on div at bounding box center [542, 259] width 572 height 335
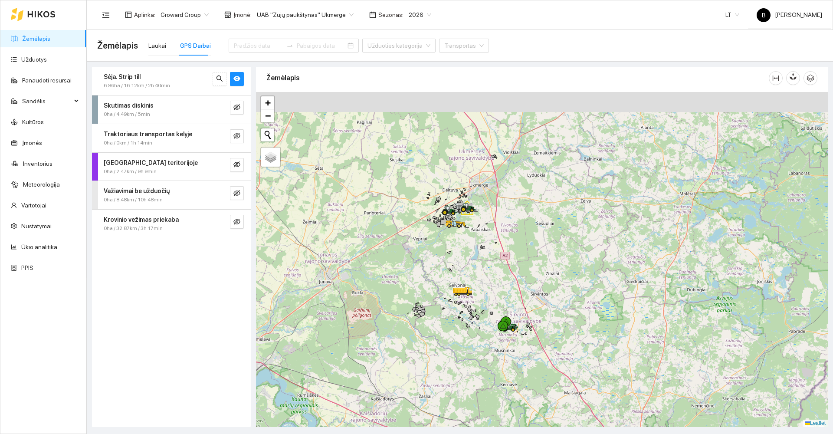
drag, startPoint x: 469, startPoint y: 150, endPoint x: 440, endPoint y: 234, distance: 89.5
click at [440, 234] on div at bounding box center [542, 259] width 572 height 335
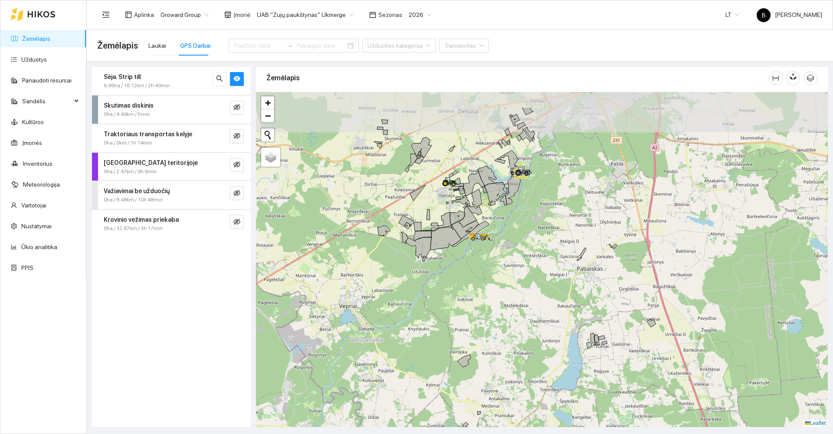
drag, startPoint x: 420, startPoint y: 194, endPoint x: 410, endPoint y: 216, distance: 24.3
click at [410, 216] on div at bounding box center [542, 259] width 572 height 335
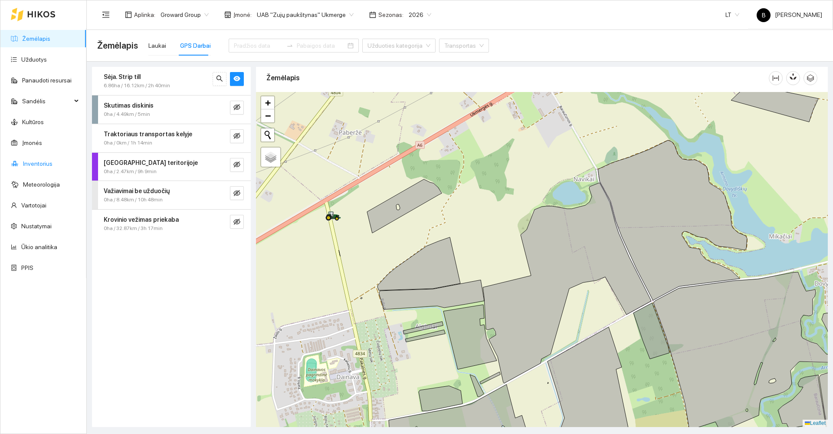
click at [25, 163] on link "Inventorius" at bounding box center [38, 163] width 30 height 7
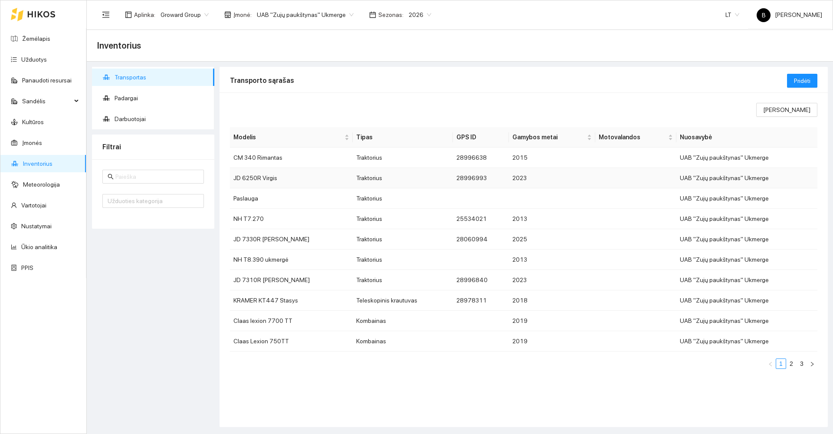
click at [296, 179] on td "JD 6250R Virgis" at bounding box center [291, 178] width 123 height 20
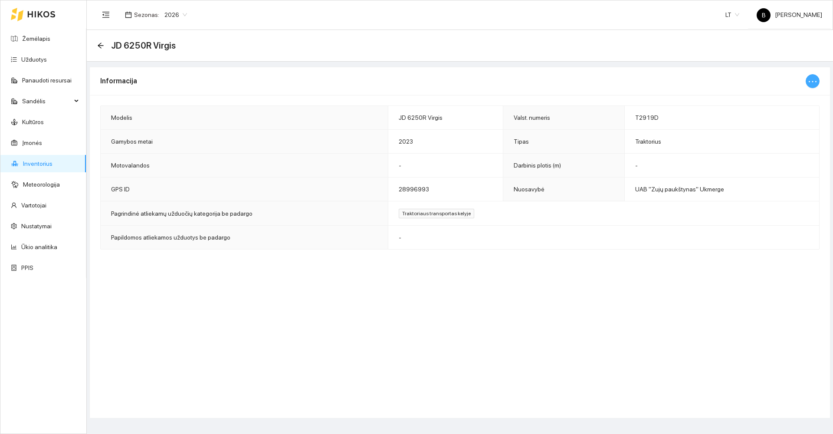
click at [815, 84] on icon "ellipsis" at bounding box center [813, 81] width 10 height 10
click at [793, 97] on span "Keisti informaciją" at bounding box center [794, 99] width 45 height 10
type input "JD 6250R Virgis"
type input "T2919D"
type input "2023"
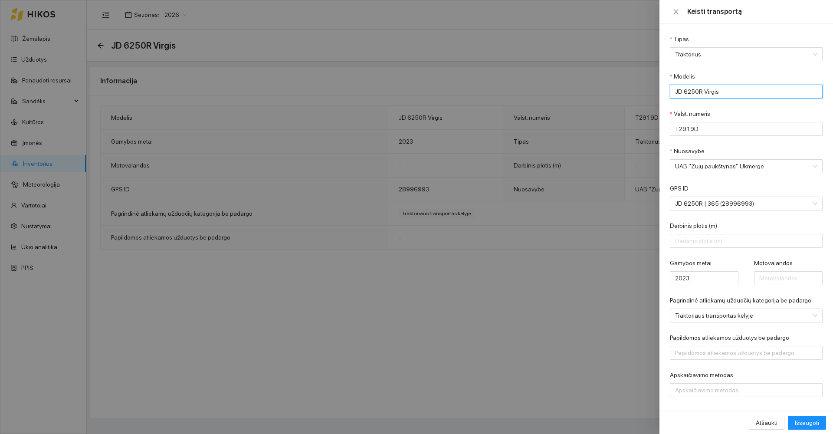
click at [726, 92] on input "JD 6250R Virgis" at bounding box center [746, 92] width 153 height 14
type input "JD 6250R [PERSON_NAME]"
click at [802, 425] on span "Išsaugoti" at bounding box center [807, 423] width 24 height 10
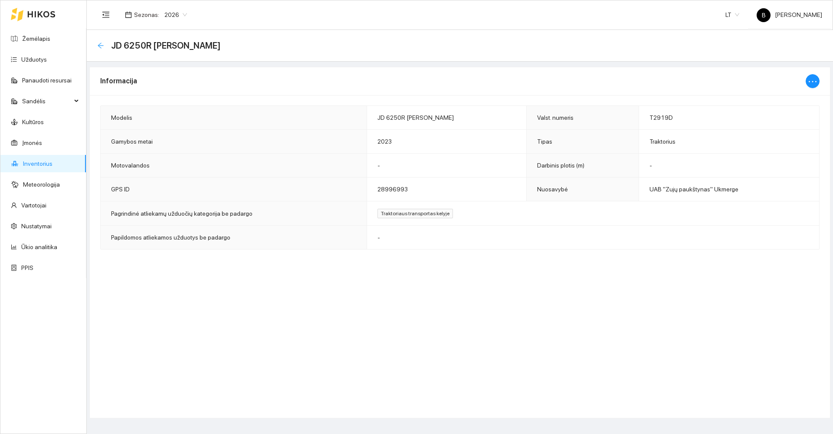
click at [101, 45] on icon "arrow-left" at bounding box center [101, 46] width 6 height 6
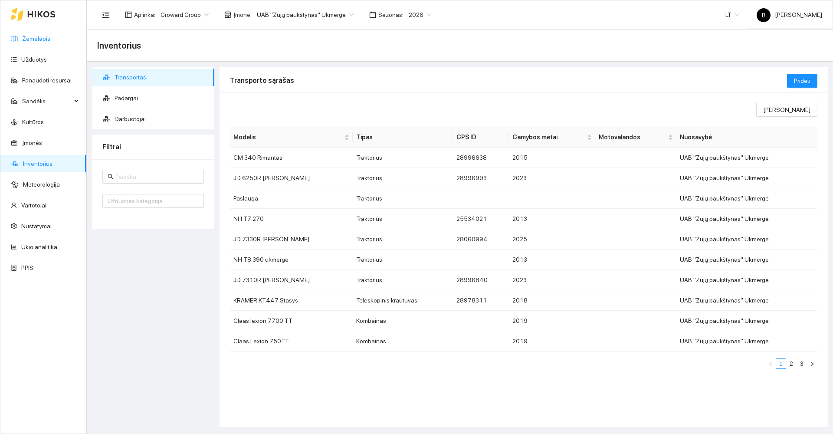
click at [36, 35] on link "Žemėlapis" at bounding box center [36, 38] width 28 height 7
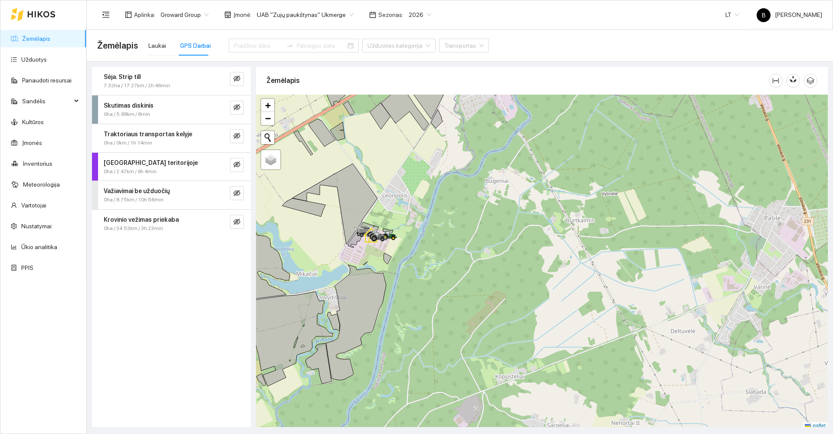
scroll to position [3, 0]
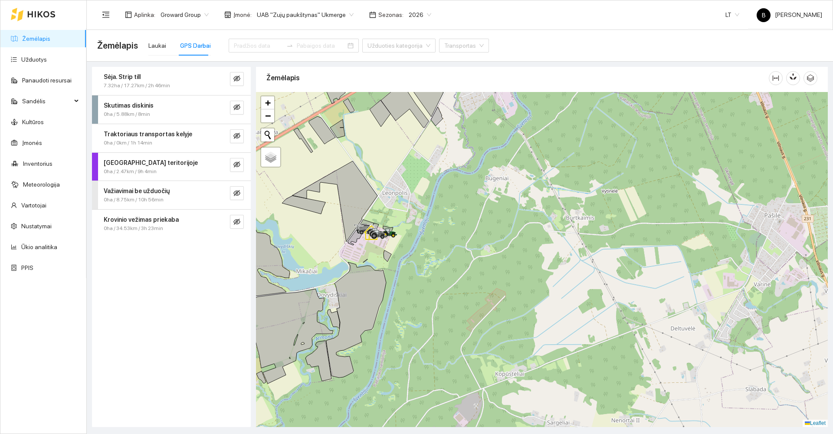
drag, startPoint x: 319, startPoint y: 238, endPoint x: 352, endPoint y: 202, distance: 48.5
click at [351, 202] on div at bounding box center [542, 259] width 572 height 335
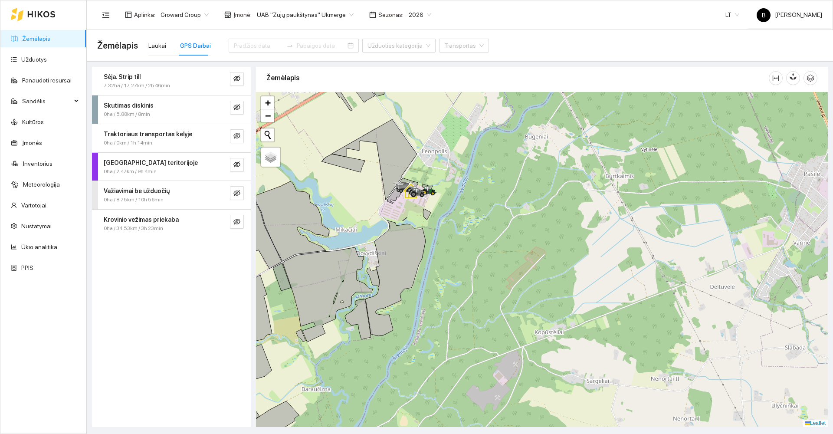
drag, startPoint x: 349, startPoint y: 204, endPoint x: 412, endPoint y: 198, distance: 63.2
click at [412, 198] on div at bounding box center [542, 259] width 572 height 335
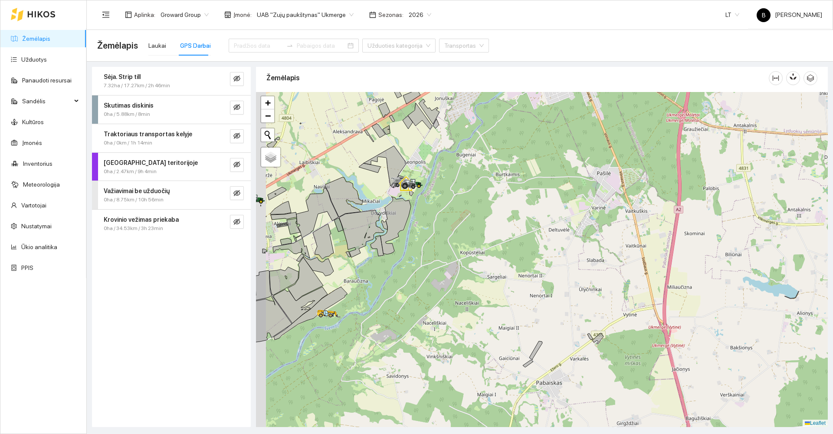
drag, startPoint x: 322, startPoint y: 343, endPoint x: 380, endPoint y: 298, distance: 73.3
click at [380, 299] on div at bounding box center [542, 259] width 572 height 335
